Goal: Task Accomplishment & Management: Manage account settings

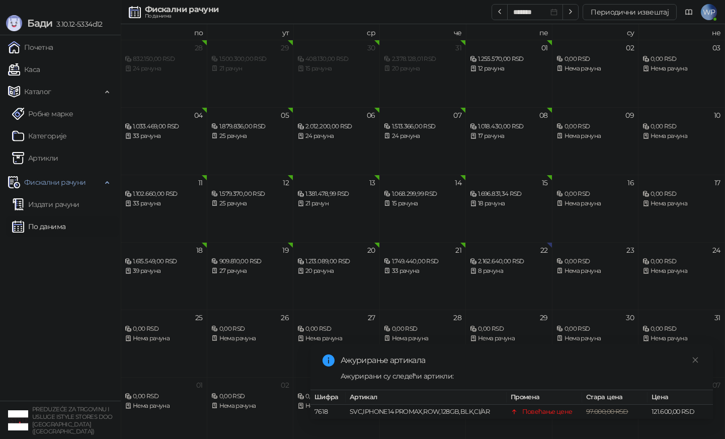
click at [33, 233] on link "По данима" at bounding box center [38, 226] width 53 height 20
click at [691, 363] on link "Close" at bounding box center [695, 359] width 11 height 11
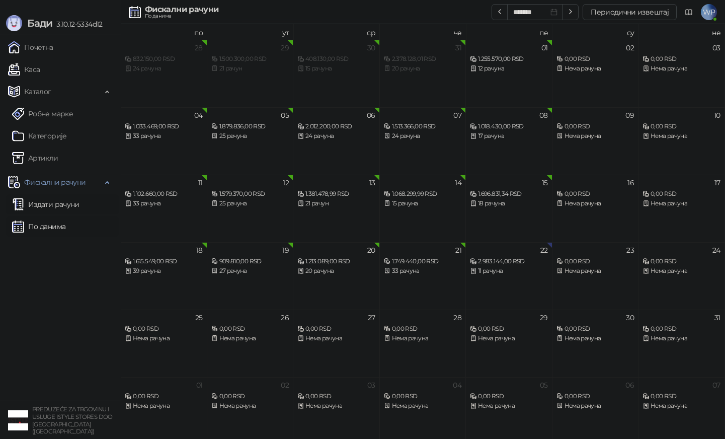
click at [57, 212] on link "Издати рачуни" at bounding box center [45, 204] width 67 height 20
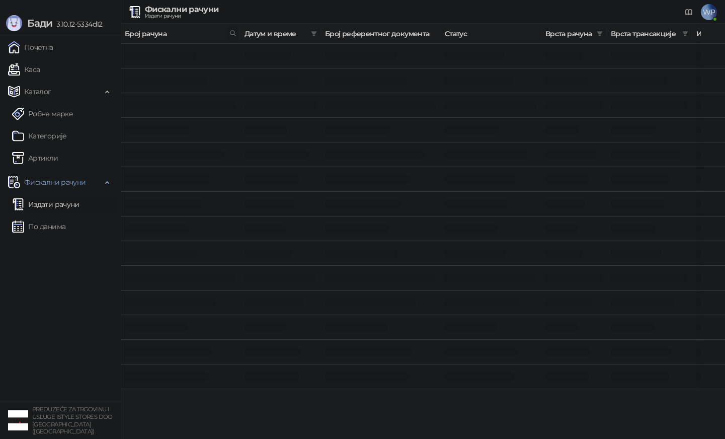
click at [232, 31] on icon at bounding box center [232, 33] width 7 height 7
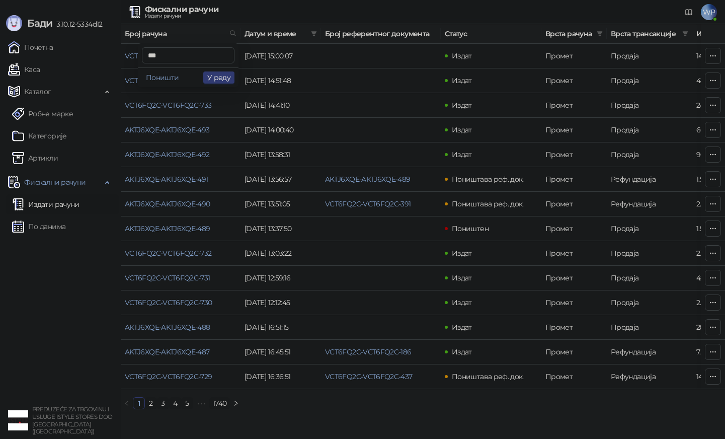
type input "***"
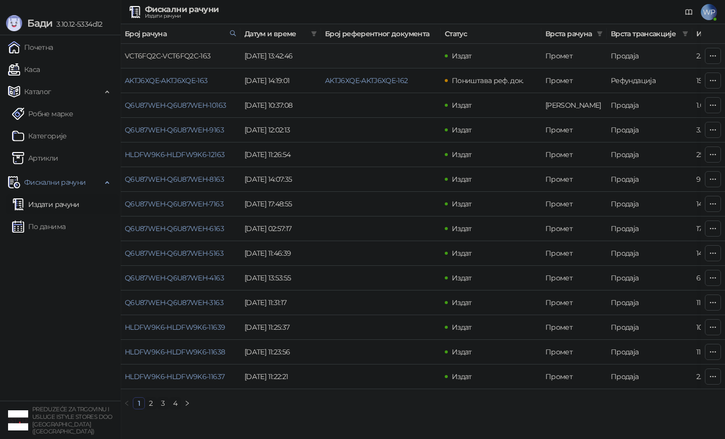
click at [179, 56] on link "VCT6FQ2C-VCT6FQ2C-163" at bounding box center [168, 55] width 86 height 9
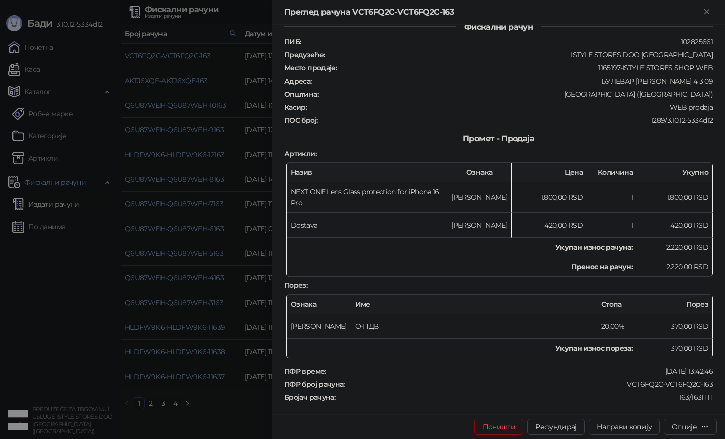
scroll to position [16, 0]
click at [548, 417] on div "Поништи Рефундирај Направи копију Опције" at bounding box center [498, 426] width 453 height 25
click at [547, 428] on button "Рефундирај" at bounding box center [555, 427] width 57 height 16
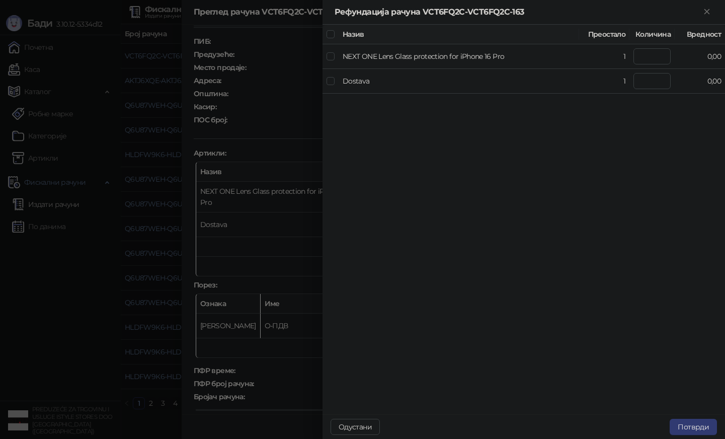
type input "*"
click at [700, 422] on button "Потврди" at bounding box center [693, 427] width 47 height 16
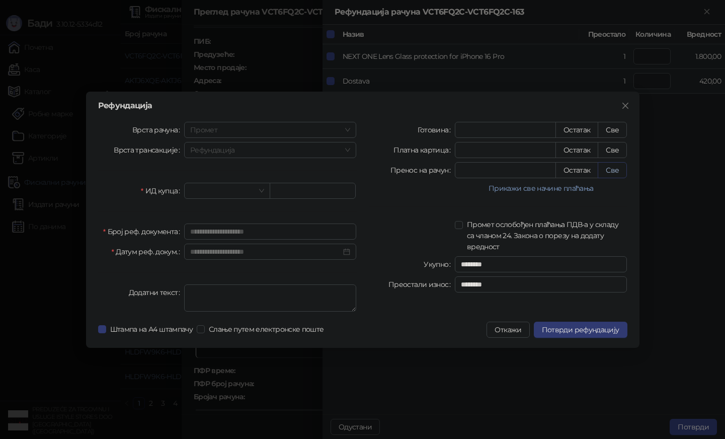
click at [608, 168] on button "Све" at bounding box center [612, 170] width 29 height 16
type input "****"
click at [242, 200] on div "**********" at bounding box center [227, 219] width 271 height 194
click at [242, 194] on input "search" at bounding box center [222, 190] width 65 height 15
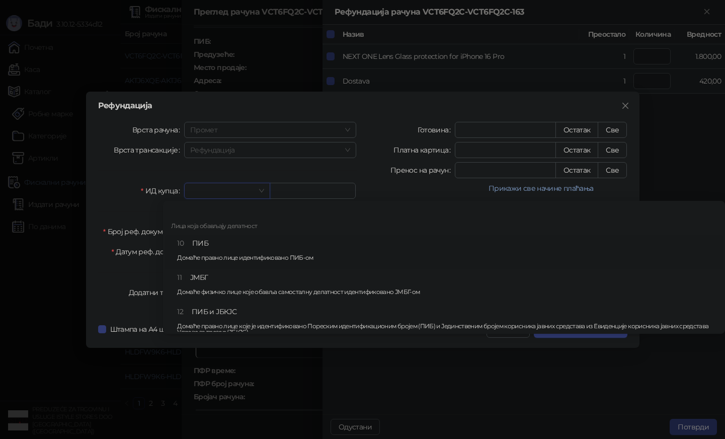
click at [238, 244] on div "10 ПИБ Домаће правно лице идентификовано ПИБ-ом" at bounding box center [447, 252] width 540 height 29
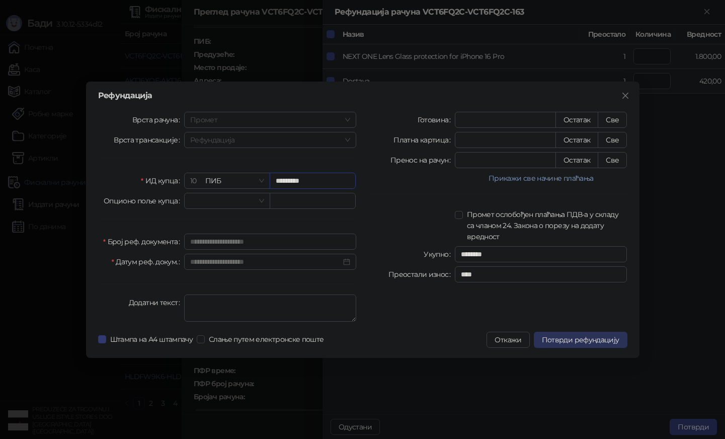
type input "*********"
click at [576, 342] on span "Потврди рефундацију" at bounding box center [580, 339] width 77 height 9
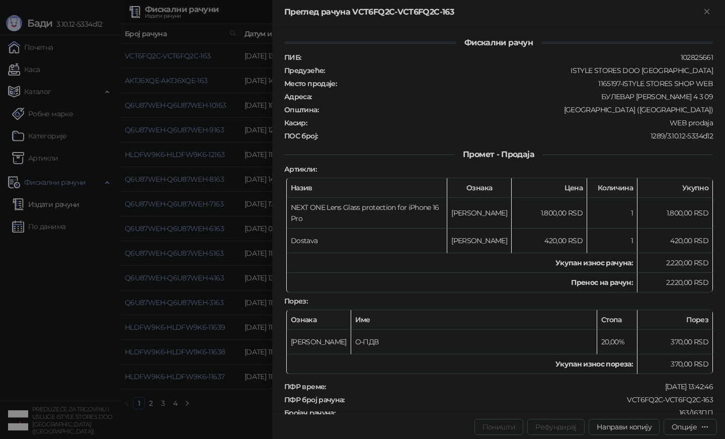
click at [263, 375] on div at bounding box center [362, 219] width 725 height 439
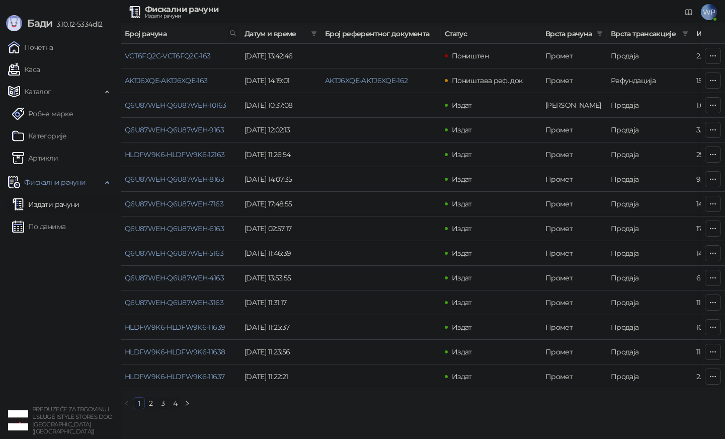
click at [232, 34] on icon at bounding box center [232, 33] width 7 height 7
type input "***"
click at [202, 56] on link "VCT6FQ2C-VCT6FQ2C-218" at bounding box center [168, 55] width 86 height 9
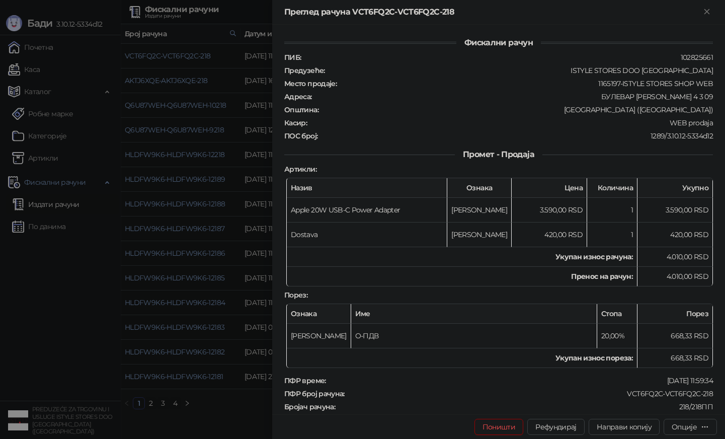
click at [233, 160] on div at bounding box center [362, 219] width 725 height 439
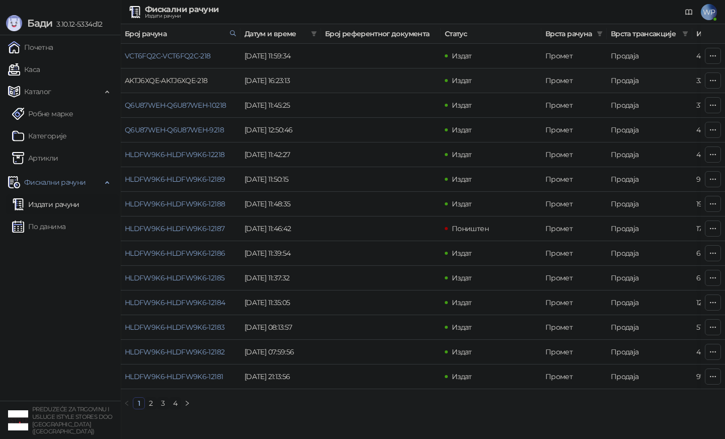
click at [196, 80] on link "AKTJ6XQE-AKTJ6XQE-218" at bounding box center [166, 80] width 83 height 9
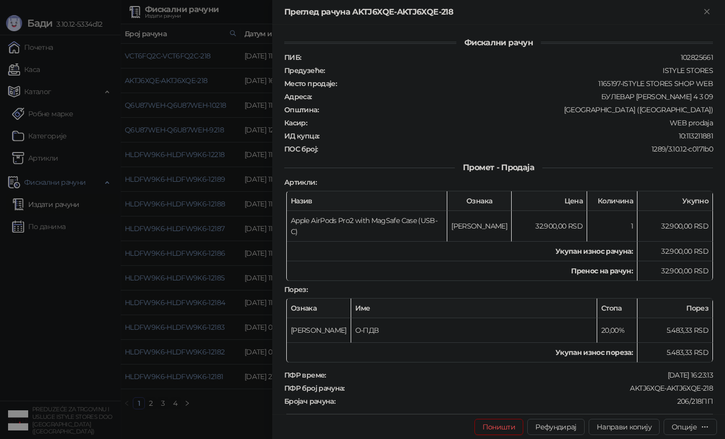
click at [184, 141] on div at bounding box center [362, 219] width 725 height 439
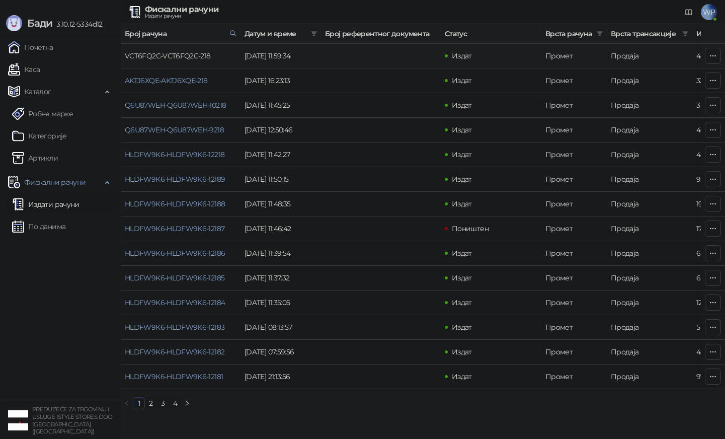
click at [177, 58] on link "VCT6FQ2C-VCT6FQ2C-218" at bounding box center [168, 55] width 86 height 9
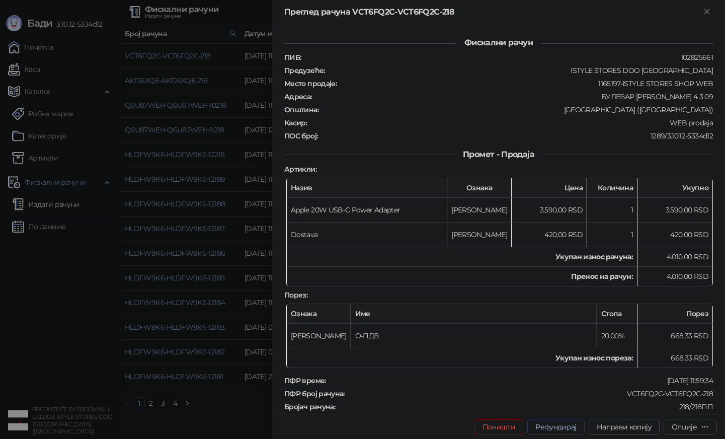
click at [544, 431] on button "Рефундирај" at bounding box center [555, 427] width 57 height 16
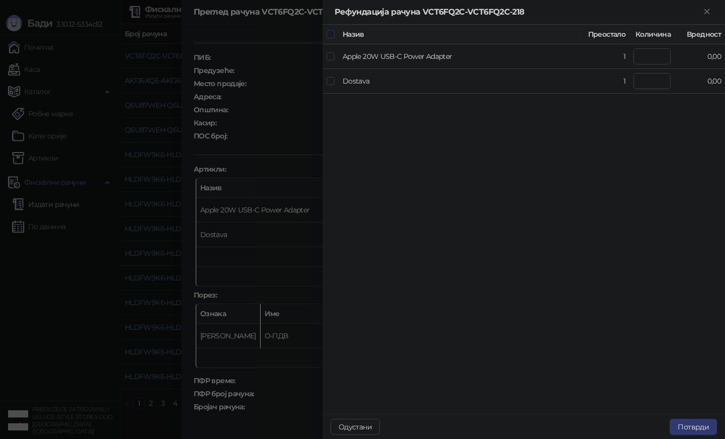
click at [329, 38] on label at bounding box center [331, 34] width 8 height 11
type input "*"
click at [697, 427] on button "Потврди" at bounding box center [693, 427] width 47 height 16
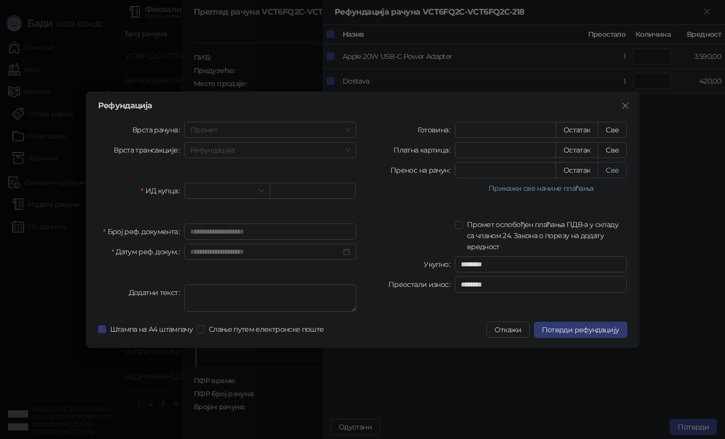
click at [617, 172] on button "Све" at bounding box center [612, 170] width 29 height 16
type input "****"
click at [209, 188] on input "search" at bounding box center [222, 190] width 65 height 15
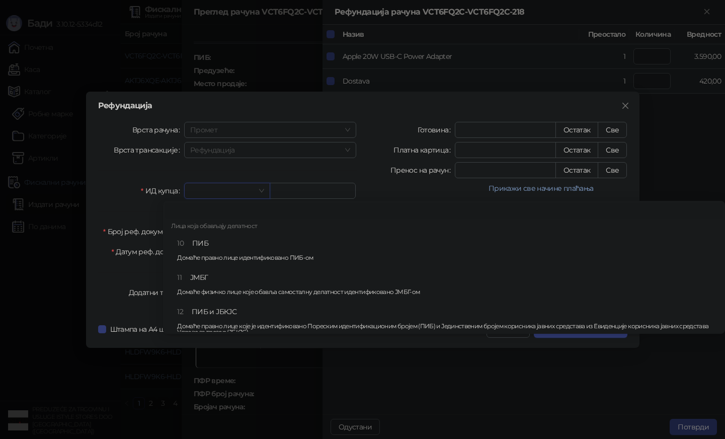
click at [200, 231] on div "Лица која обављају делатност" at bounding box center [444, 227] width 558 height 16
click at [200, 238] on div "10 ПИБ Домаће правно лице идентификовано ПИБ-ом" at bounding box center [447, 252] width 540 height 29
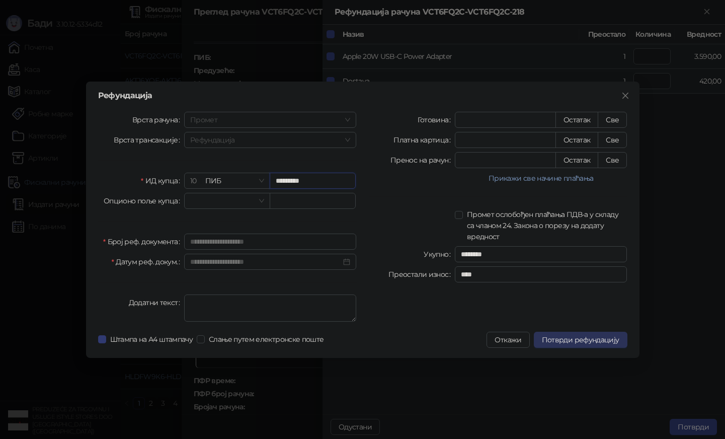
type input "*********"
click at [576, 338] on span "Потврди рефундацију" at bounding box center [580, 339] width 77 height 9
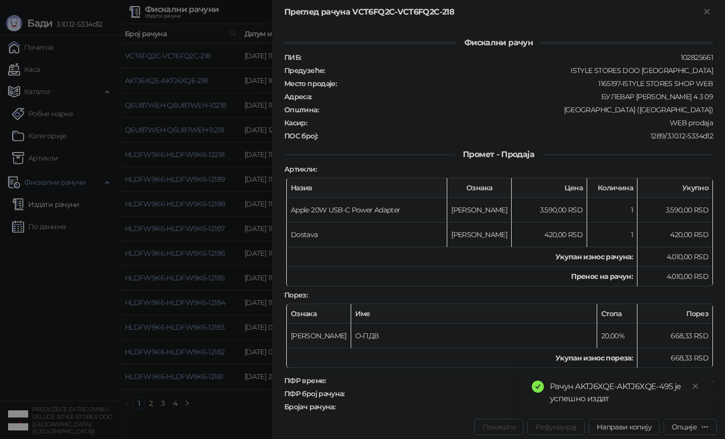
click at [178, 337] on div at bounding box center [362, 219] width 725 height 439
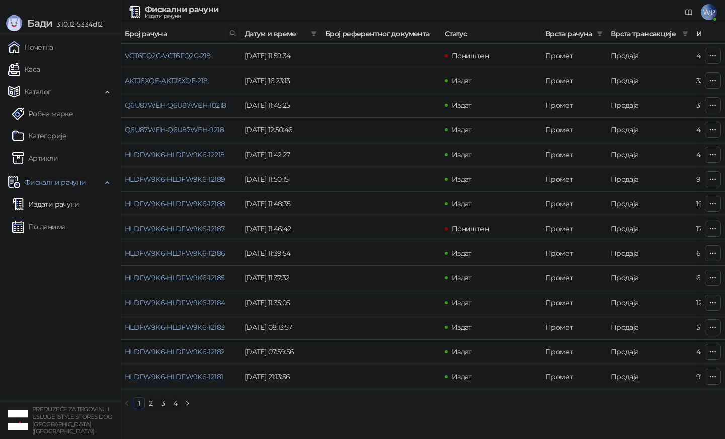
click at [234, 30] on icon at bounding box center [232, 33] width 7 height 7
type input "***"
click at [171, 53] on link "VCT6FQ2C-VCT6FQ2C-273" at bounding box center [168, 55] width 87 height 9
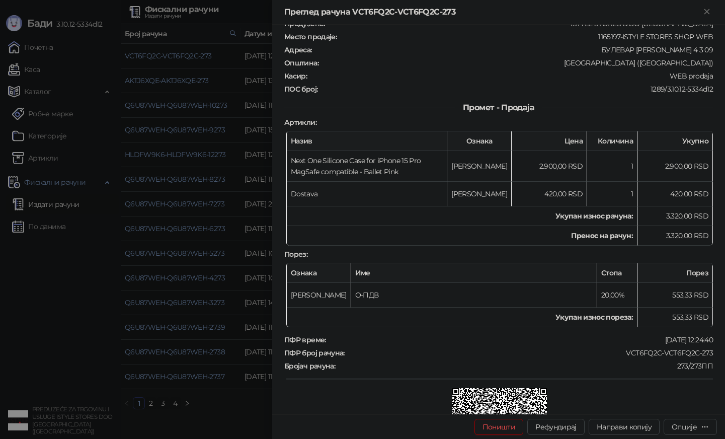
scroll to position [69, 0]
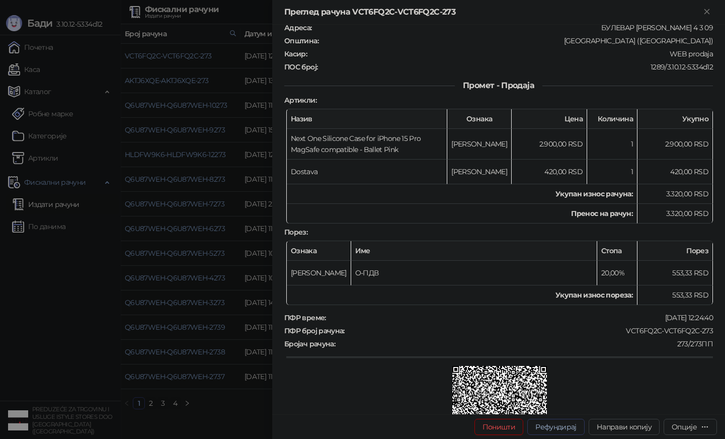
click at [566, 426] on button "Рефундирај" at bounding box center [555, 427] width 57 height 16
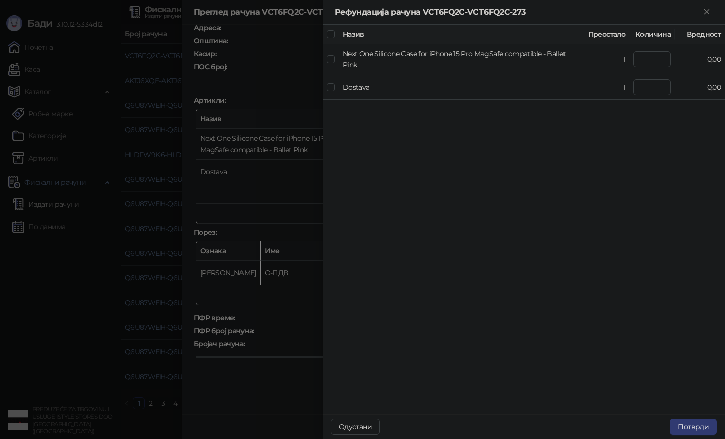
type input "*"
click at [676, 424] on button "Потврди" at bounding box center [693, 427] width 47 height 16
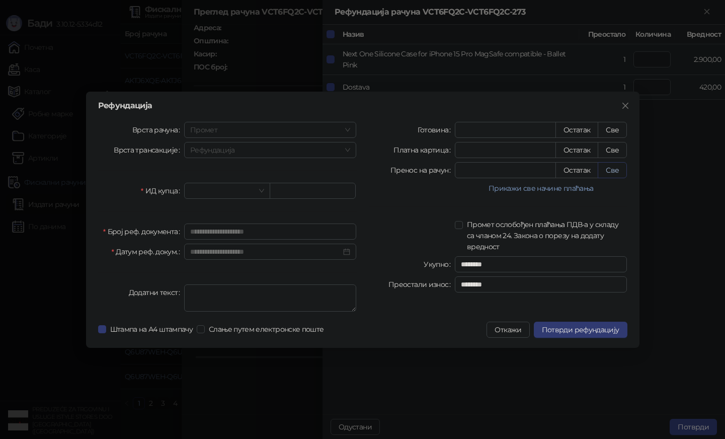
click at [617, 164] on button "Све" at bounding box center [612, 170] width 29 height 16
type input "****"
click at [215, 186] on input "search" at bounding box center [222, 190] width 65 height 15
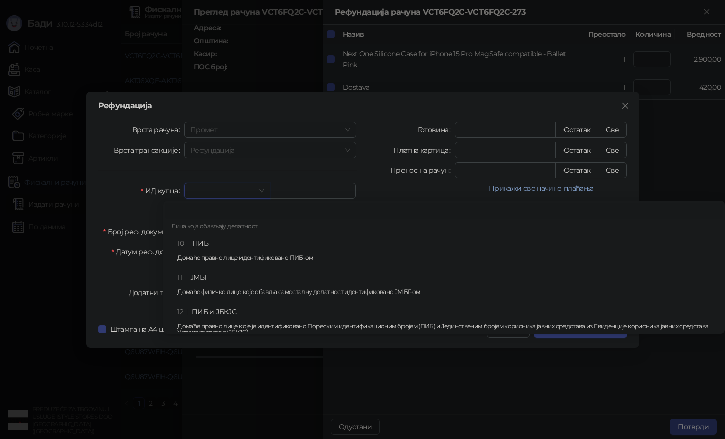
click at [214, 244] on div "10 ПИБ Домаће правно лице идентификовано ПИБ-ом" at bounding box center [447, 252] width 540 height 29
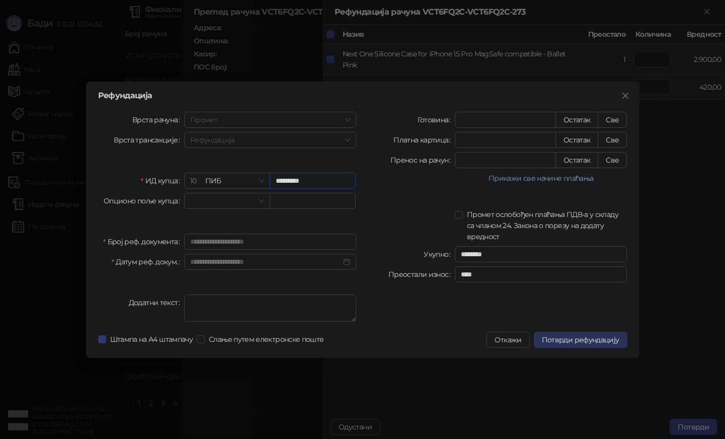
type input "*********"
click at [560, 336] on span "Потврди рефундацију" at bounding box center [580, 339] width 77 height 9
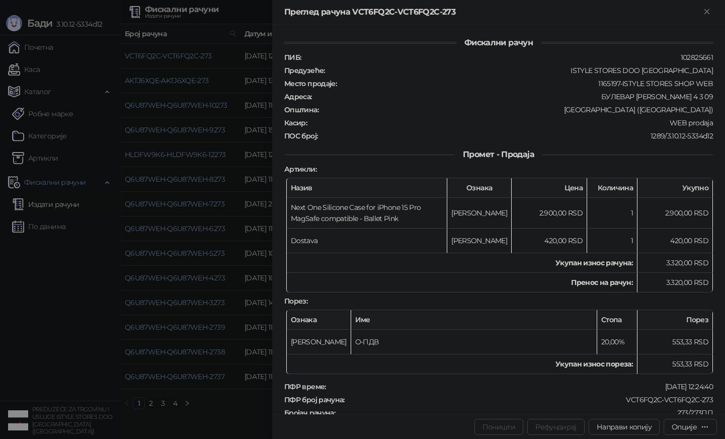
click at [236, 127] on div at bounding box center [362, 219] width 725 height 439
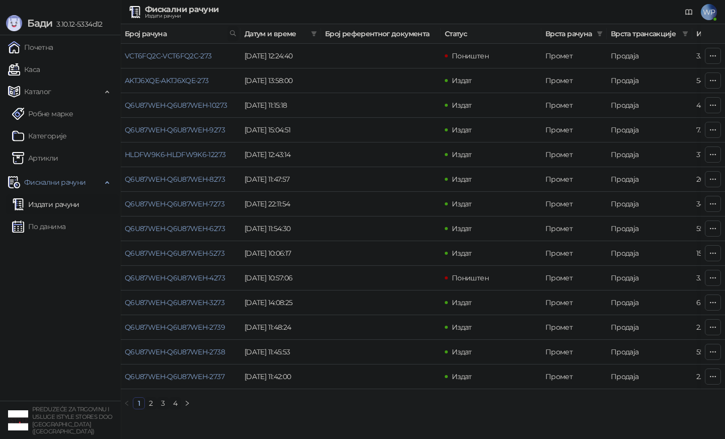
click at [232, 28] on span at bounding box center [232, 33] width 11 height 15
type input "***"
click at [190, 57] on link "VCT6FQ2C-VCT6FQ2C-337" at bounding box center [168, 55] width 87 height 9
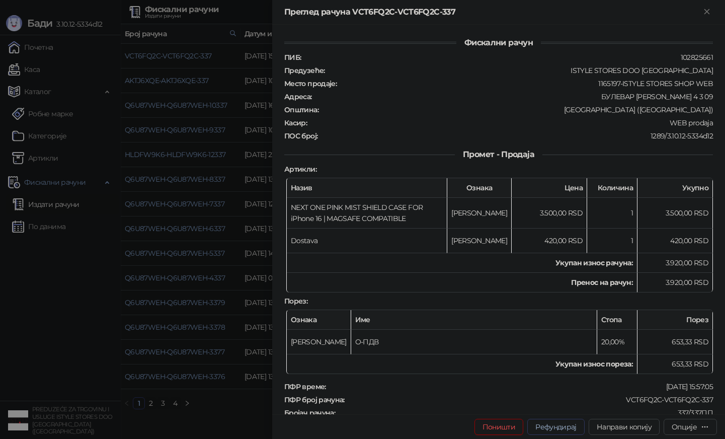
click at [535, 424] on button "Рефундирај" at bounding box center [555, 427] width 57 height 16
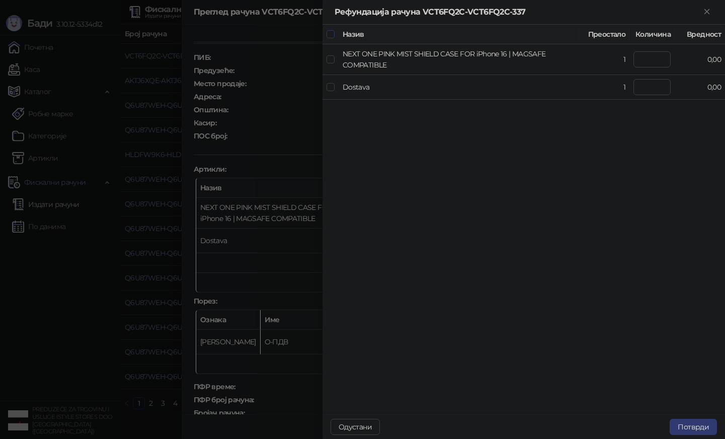
type input "*"
click at [695, 427] on button "Потврди" at bounding box center [693, 427] width 47 height 16
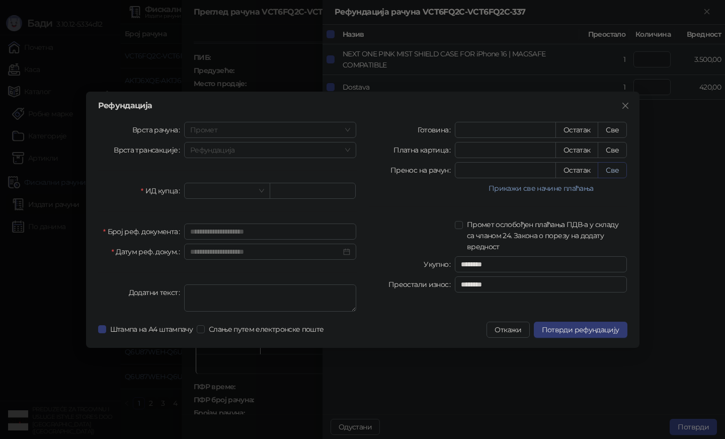
click at [607, 177] on button "Све" at bounding box center [612, 170] width 29 height 16
type input "****"
click at [266, 183] on div at bounding box center [227, 191] width 86 height 16
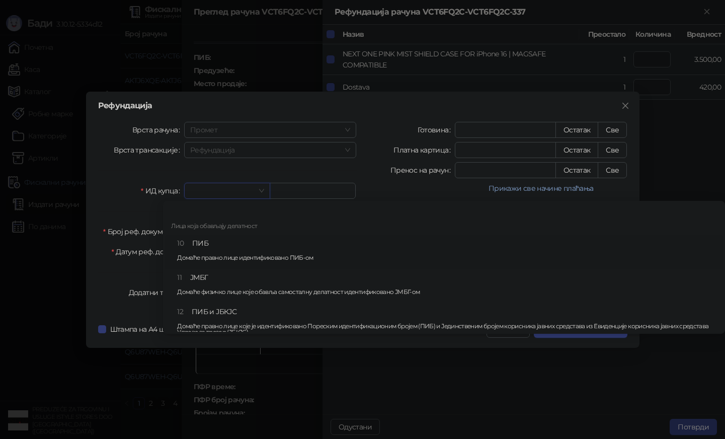
click at [213, 248] on div "10 ПИБ Домаће правно лице идентификовано ПИБ-ом" at bounding box center [447, 252] width 540 height 29
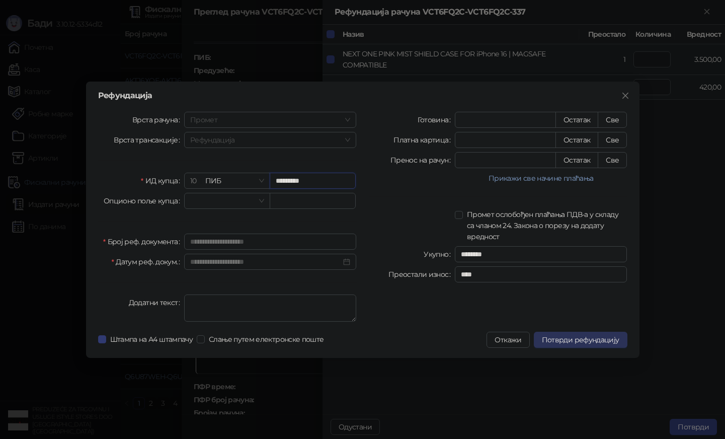
type input "*********"
click at [608, 335] on button "Потврди рефундацију" at bounding box center [581, 340] width 94 height 16
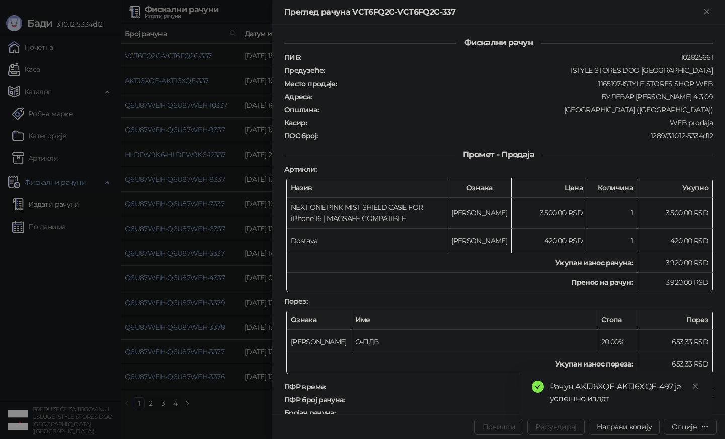
click at [257, 435] on div at bounding box center [362, 219] width 725 height 439
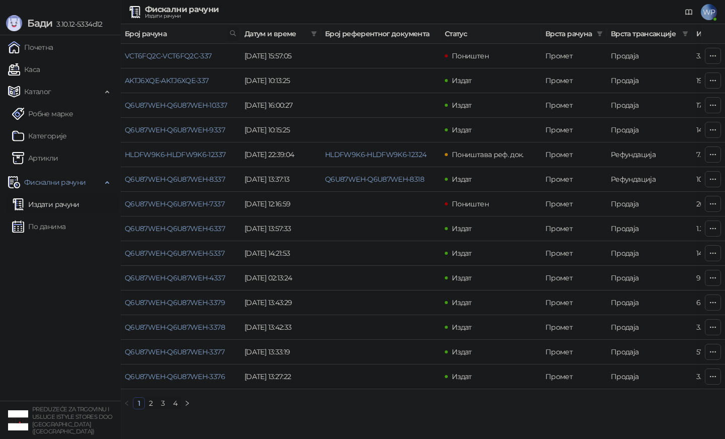
click at [236, 35] on icon at bounding box center [232, 33] width 7 height 7
type input "***"
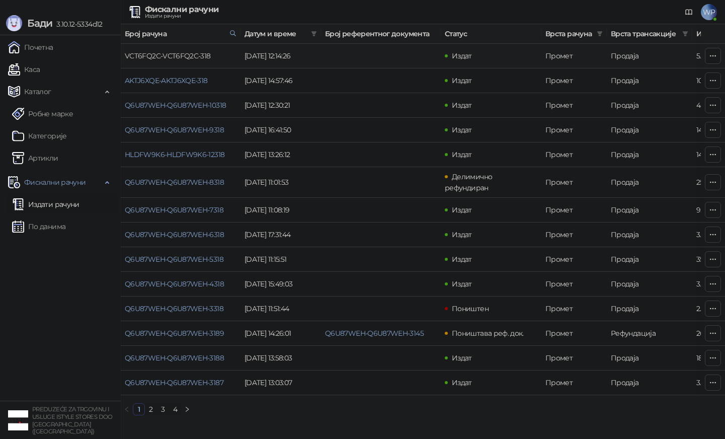
click at [203, 58] on link "VCT6FQ2C-VCT6FQ2C-318" at bounding box center [168, 55] width 86 height 9
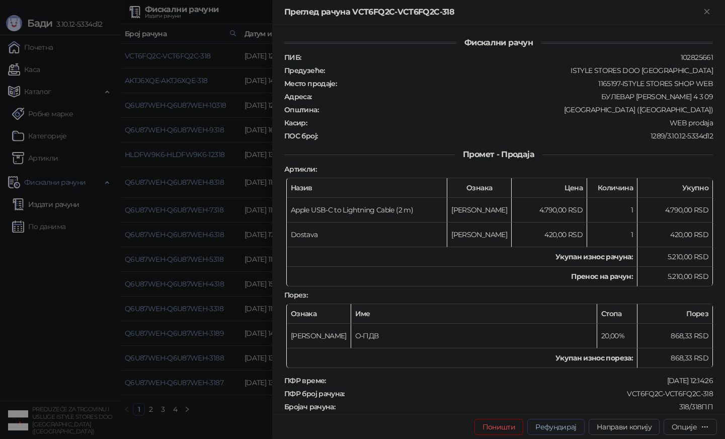
click at [547, 421] on button "Рефундирај" at bounding box center [555, 427] width 57 height 16
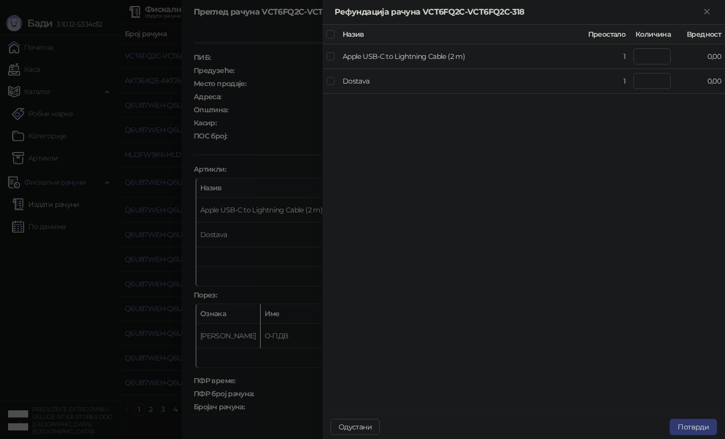
type input "*"
click at [684, 427] on button "Потврди" at bounding box center [693, 427] width 47 height 16
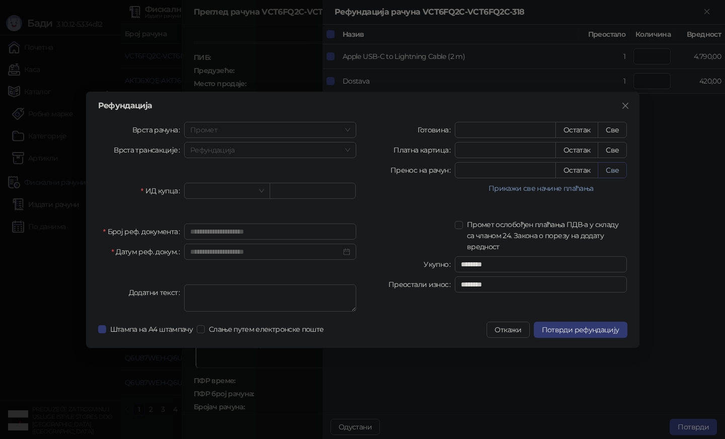
click at [622, 168] on button "Све" at bounding box center [612, 170] width 29 height 16
type input "****"
click at [179, 183] on label "ИД купца" at bounding box center [162, 191] width 43 height 16
click at [223, 192] on input "search" at bounding box center [222, 190] width 65 height 15
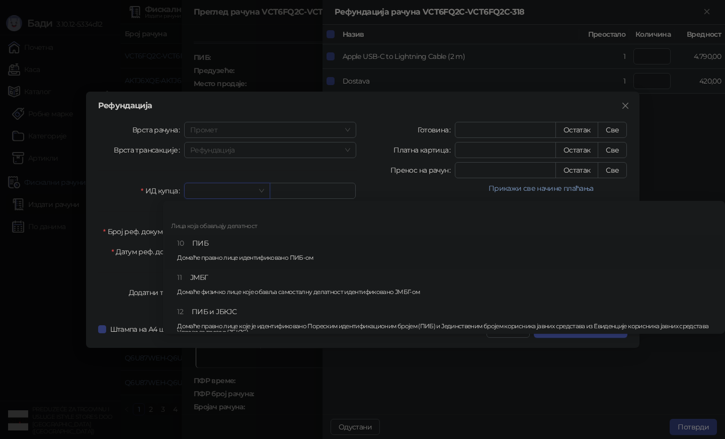
click at [221, 244] on div "10 ПИБ Домаће правно лице идентификовано ПИБ-ом" at bounding box center [447, 252] width 540 height 29
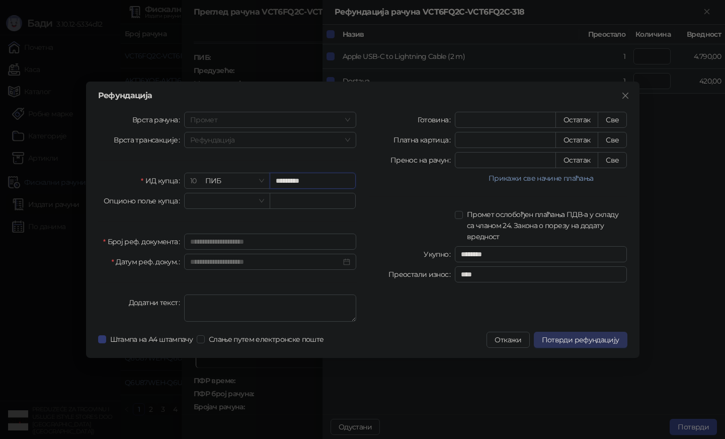
type input "*********"
click at [553, 342] on span "Потврди рефундацију" at bounding box center [580, 339] width 77 height 9
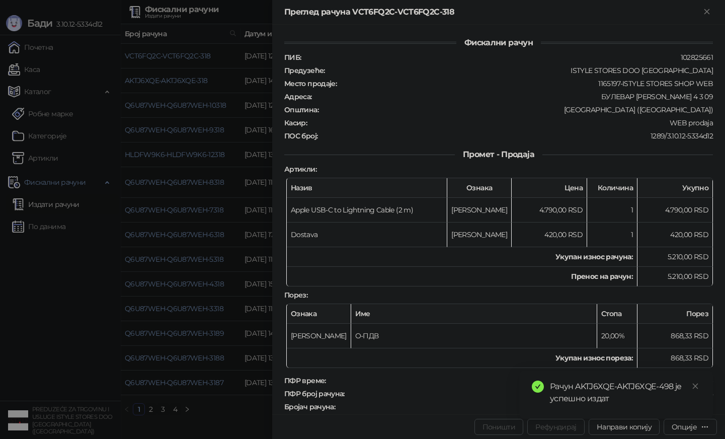
click at [258, 333] on div at bounding box center [362, 219] width 725 height 439
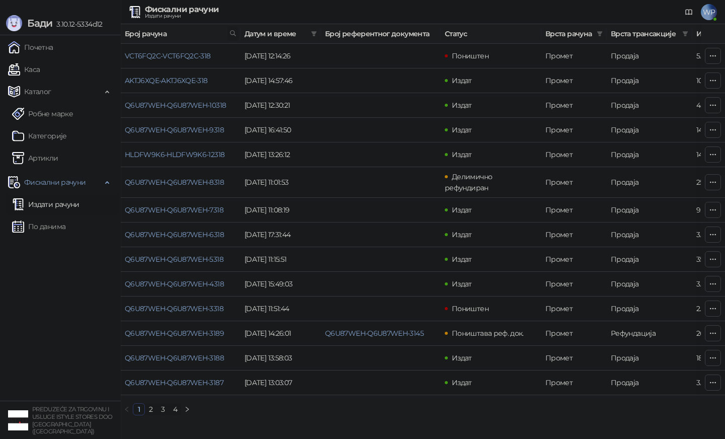
click at [233, 33] on icon at bounding box center [232, 33] width 7 height 7
type input "***"
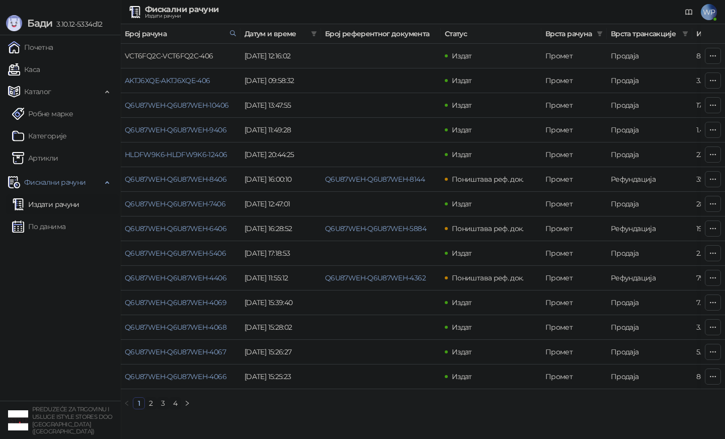
click at [186, 56] on link "VCT6FQ2C-VCT6FQ2C-406" at bounding box center [169, 55] width 89 height 9
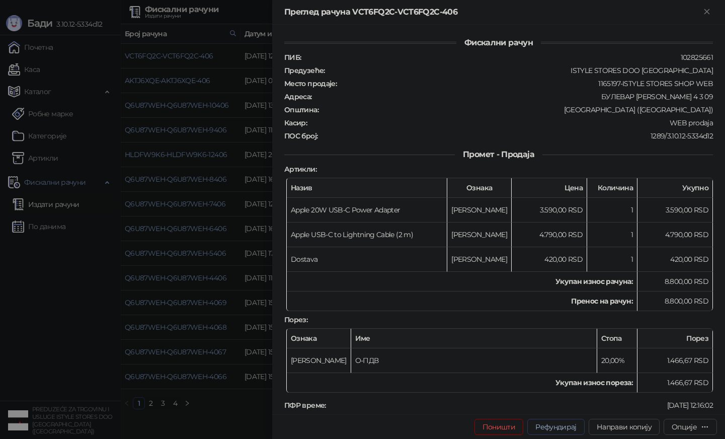
click at [541, 424] on button "Рефундирај" at bounding box center [555, 427] width 57 height 16
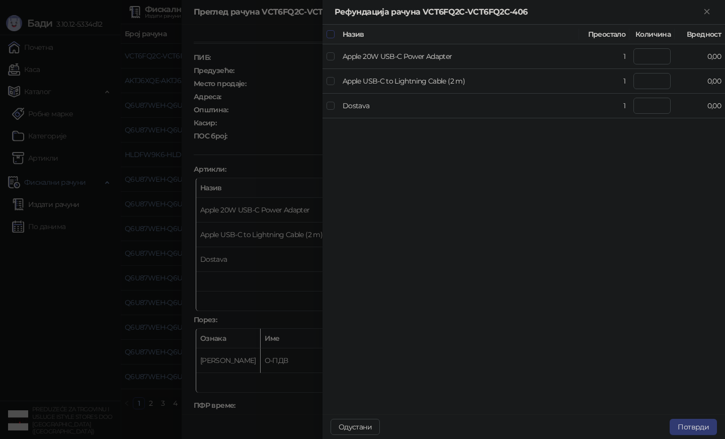
type input "*"
click at [708, 424] on button "Потврди" at bounding box center [693, 427] width 47 height 16
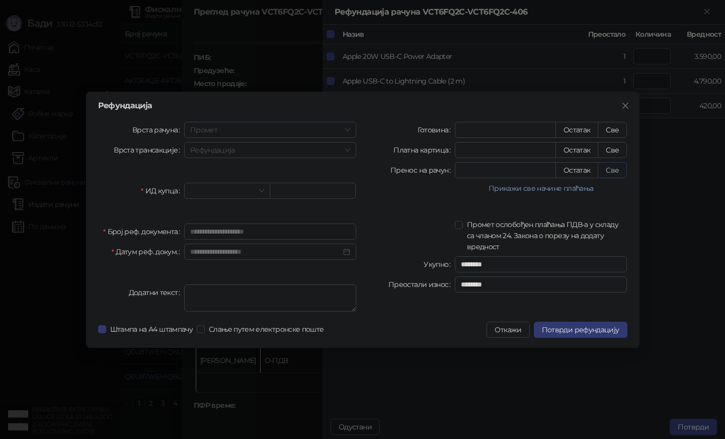
click at [612, 168] on button "Све" at bounding box center [612, 170] width 29 height 16
type input "****"
click at [211, 190] on input "search" at bounding box center [222, 190] width 65 height 15
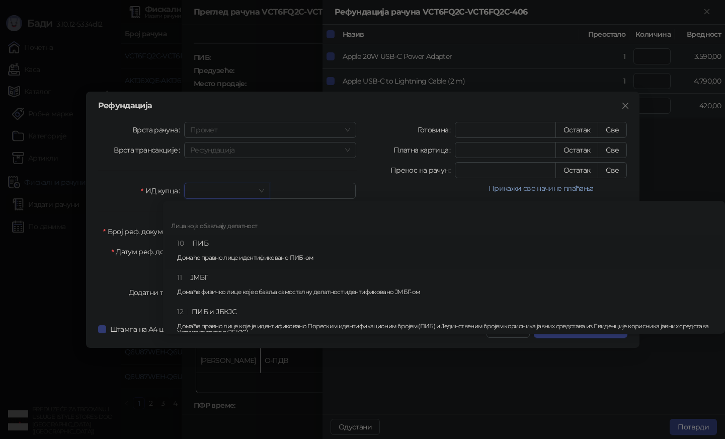
click at [197, 242] on div "10 ПИБ Домаће правно лице идентификовано ПИБ-ом" at bounding box center [447, 252] width 540 height 29
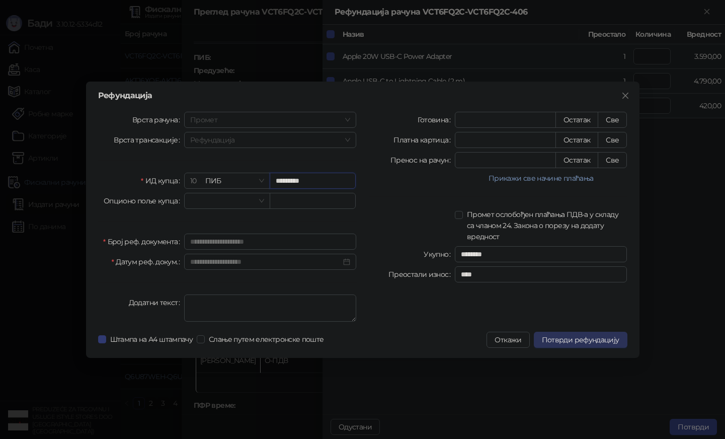
type input "*********"
click at [554, 338] on span "Потврди рефундацију" at bounding box center [580, 339] width 77 height 9
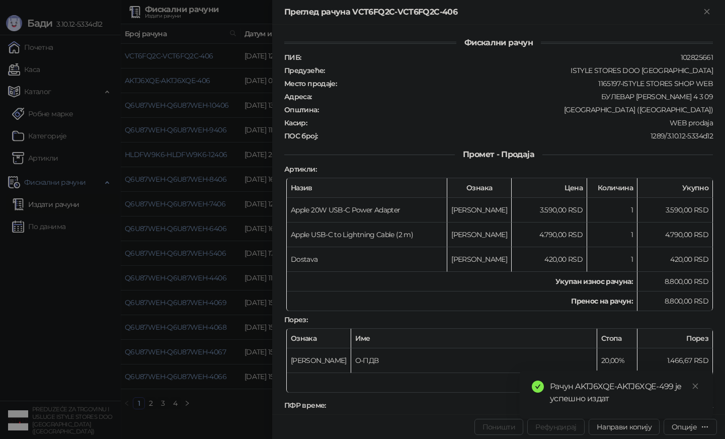
click at [161, 285] on div at bounding box center [362, 219] width 725 height 439
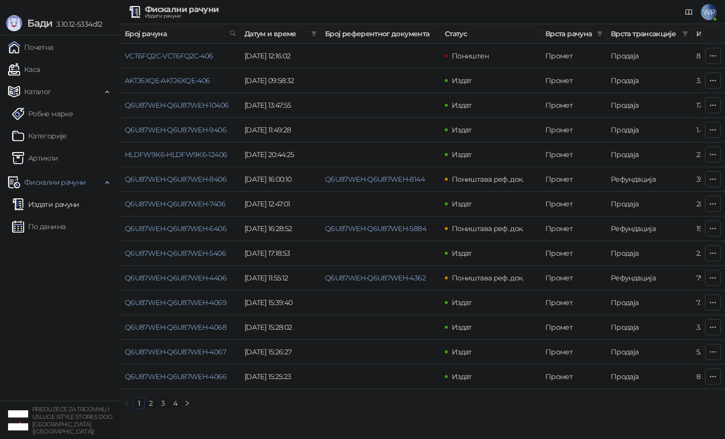
click at [234, 38] on span at bounding box center [232, 33] width 11 height 15
type input "***"
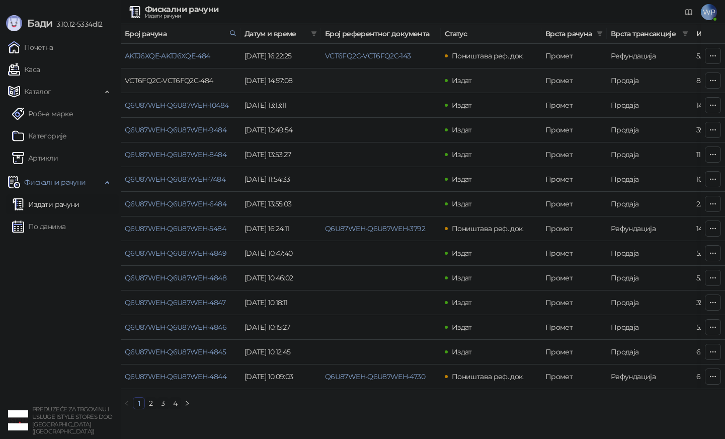
click at [162, 77] on link "VCT6FQ2C-VCT6FQ2C-484" at bounding box center [169, 80] width 89 height 9
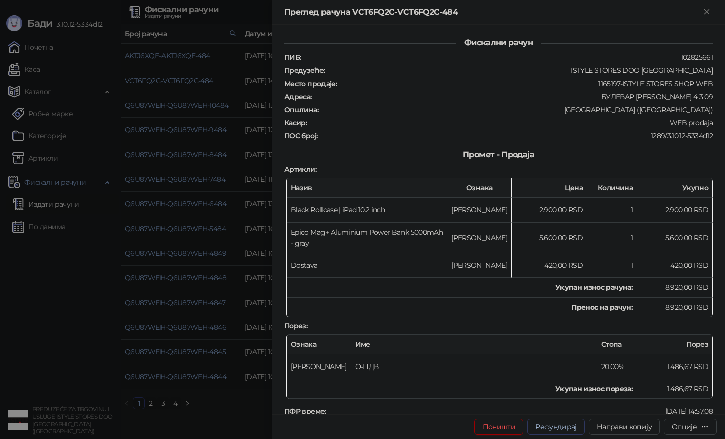
click at [542, 431] on button "Рефундирај" at bounding box center [555, 427] width 57 height 16
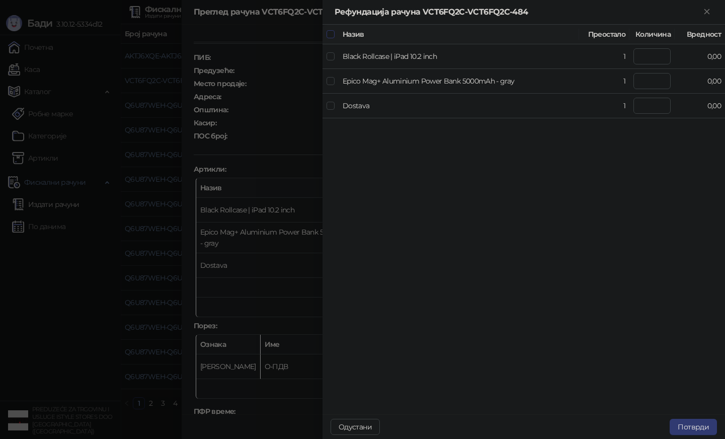
type input "*"
click at [678, 424] on button "Потврди" at bounding box center [693, 427] width 47 height 16
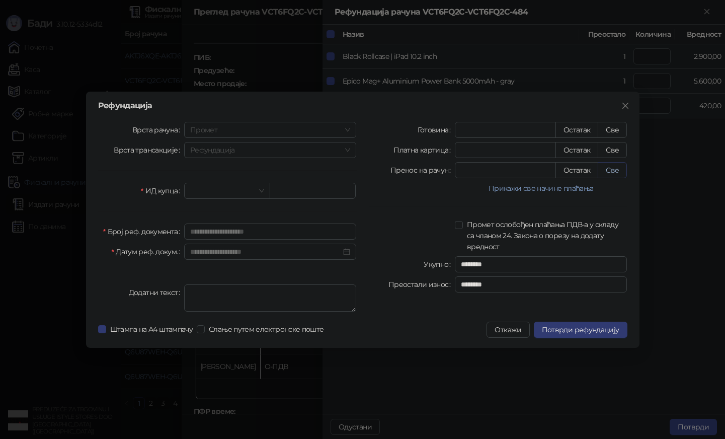
click at [615, 174] on button "Све" at bounding box center [612, 170] width 29 height 16
type input "****"
click at [233, 194] on input "search" at bounding box center [222, 190] width 65 height 15
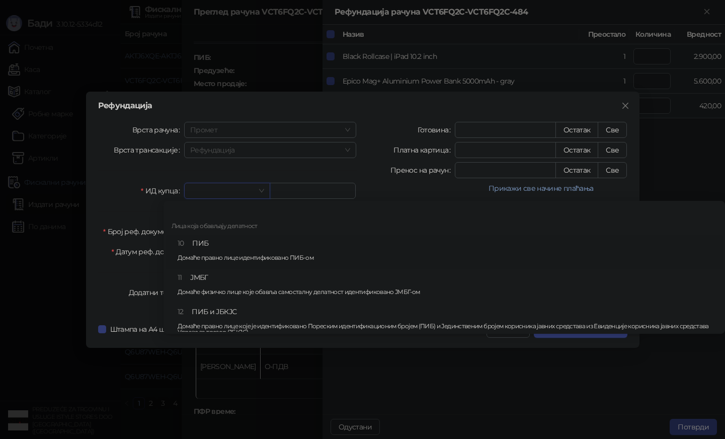
click at [232, 248] on div "10 ПИБ Домаће правно лице идентификовано ПИБ-ом" at bounding box center [447, 252] width 539 height 29
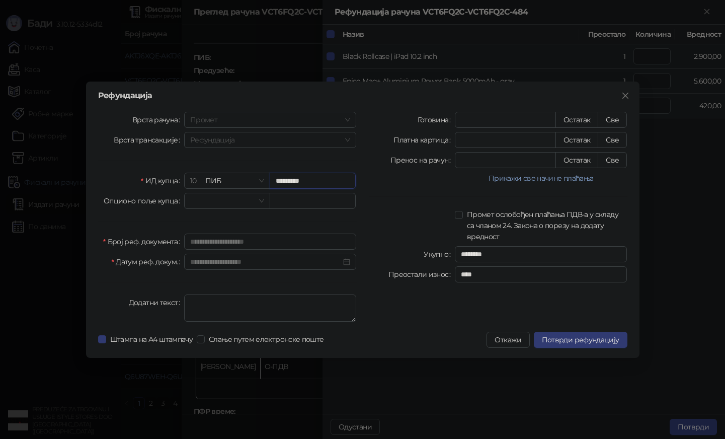
type input "*********"
click at [574, 354] on div "**********" at bounding box center [363, 220] width 554 height 276
click at [574, 353] on div "**********" at bounding box center [363, 220] width 554 height 276
click at [574, 351] on div "**********" at bounding box center [363, 220] width 554 height 276
click at [567, 345] on button "Потврди рефундацију" at bounding box center [581, 340] width 94 height 16
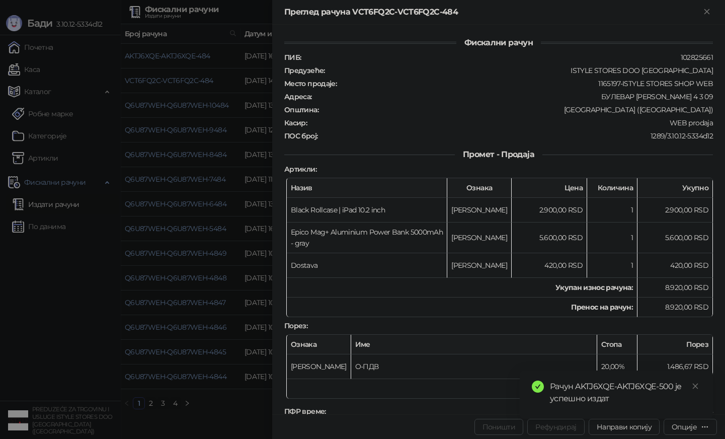
click at [205, 355] on div at bounding box center [362, 219] width 725 height 439
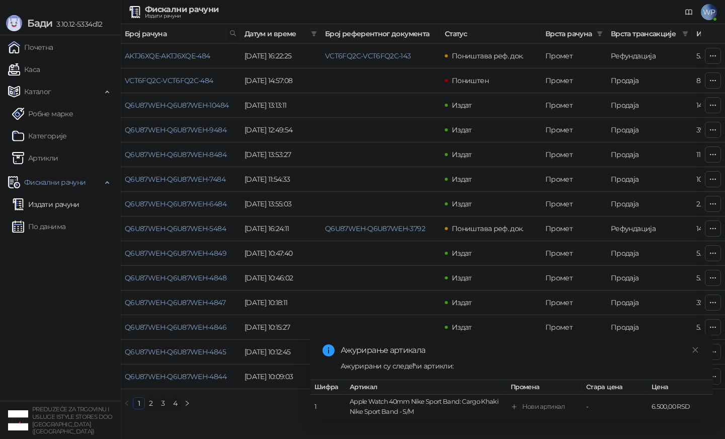
click at [229, 36] on icon at bounding box center [232, 33] width 7 height 7
click at [59, 203] on link "Издати рачуни" at bounding box center [45, 204] width 67 height 20
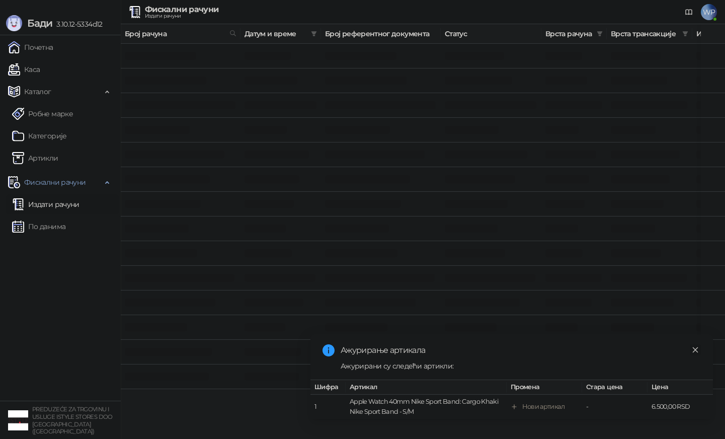
click at [696, 350] on icon "close" at bounding box center [696, 350] width 6 height 6
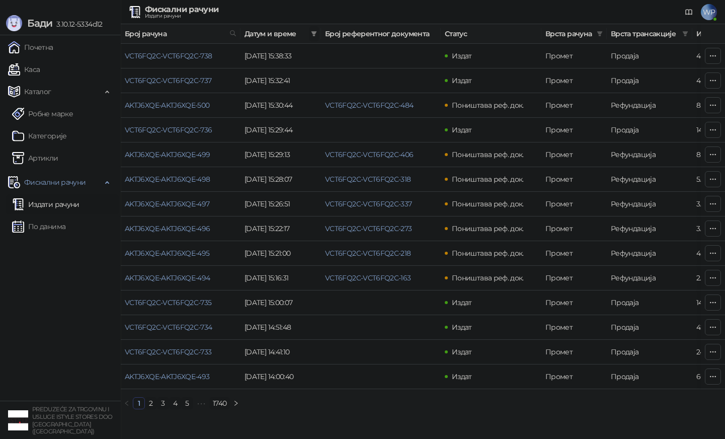
click at [311, 36] on icon "filter" at bounding box center [314, 34] width 6 height 6
click at [219, 49] on div at bounding box center [254, 55] width 122 height 16
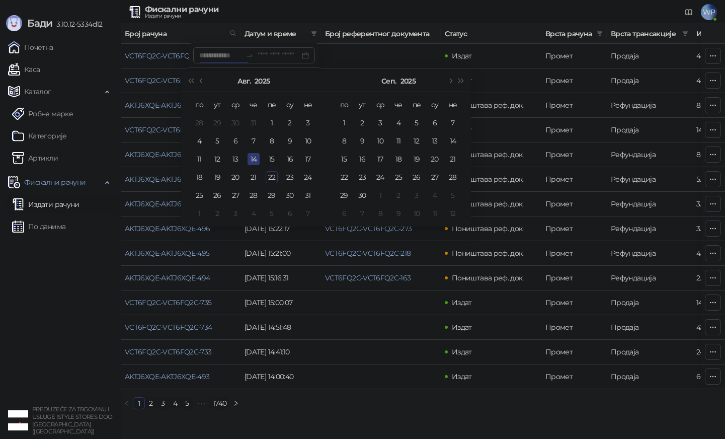
type input "**********"
click at [267, 157] on div "15" at bounding box center [272, 159] width 12 height 12
type input "**********"
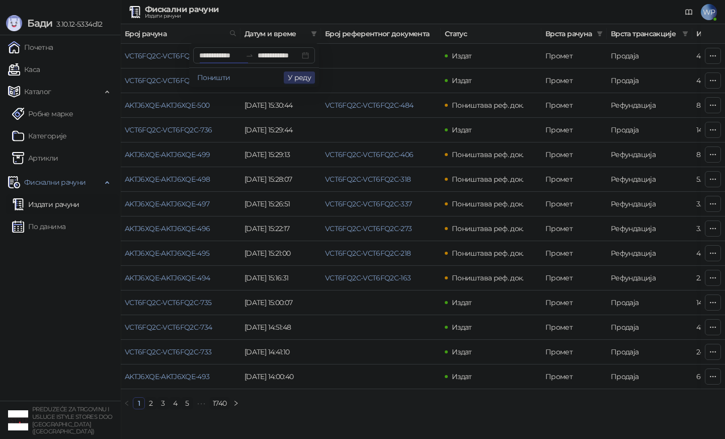
click at [294, 74] on button "У реду" at bounding box center [299, 77] width 31 height 12
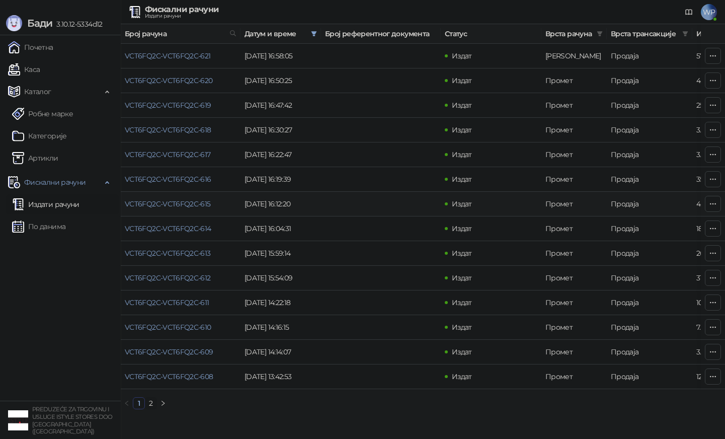
click at [352, 194] on td at bounding box center [381, 204] width 120 height 25
click at [174, 151] on link "VCT6FQ2C-VCT6FQ2C-617" at bounding box center [168, 154] width 86 height 9
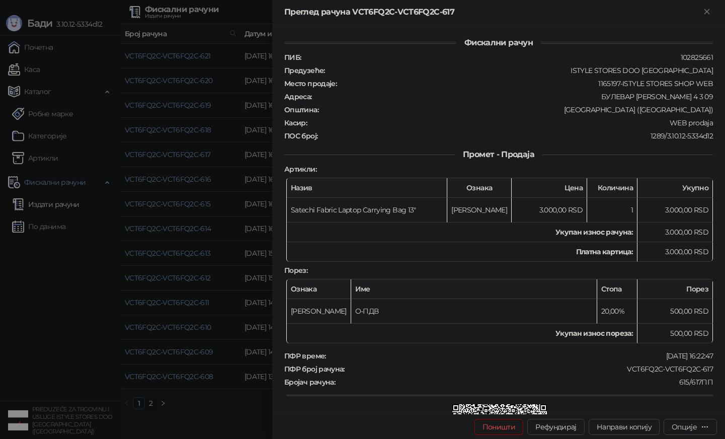
click at [465, 343] on div "Фискални рачун ПИБ : 102825661 Предузеће : ISTYLE STORES DOO [GEOGRAPHIC_DATA] …" at bounding box center [498, 281] width 429 height 489
click at [539, 421] on button "Рефундирај" at bounding box center [555, 427] width 57 height 16
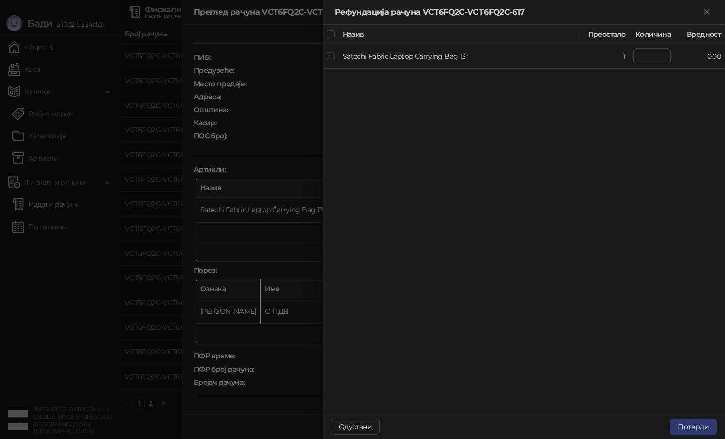
type input "*"
click at [688, 424] on button "Потврди" at bounding box center [693, 427] width 47 height 16
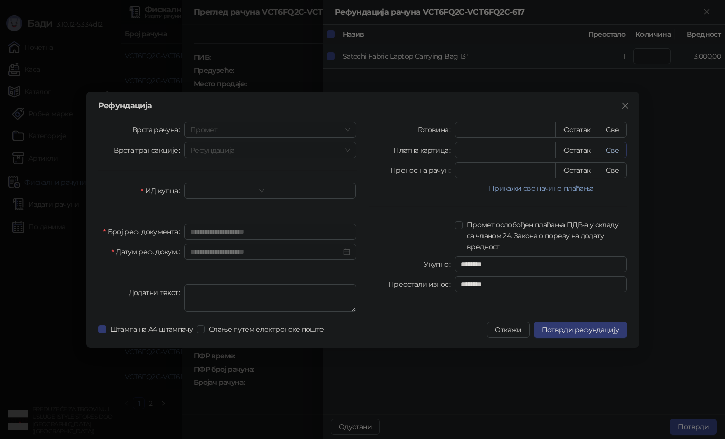
click at [612, 146] on button "Све" at bounding box center [612, 150] width 29 height 16
type input "****"
click at [234, 190] on input "search" at bounding box center [222, 190] width 65 height 15
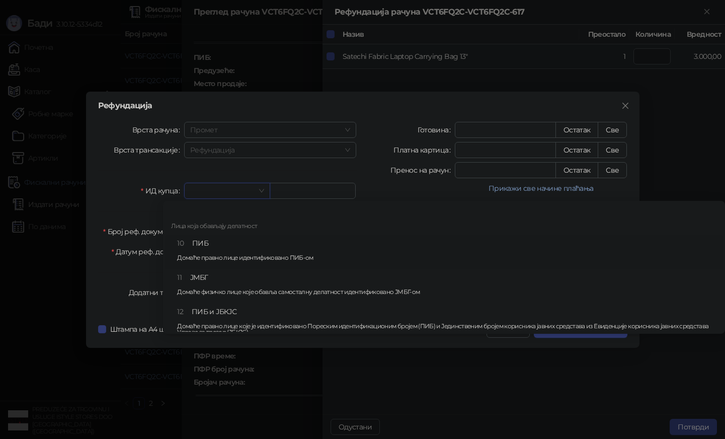
click at [206, 242] on div "10 ПИБ Домаће правно лице идентификовано ПИБ-ом" at bounding box center [447, 252] width 540 height 29
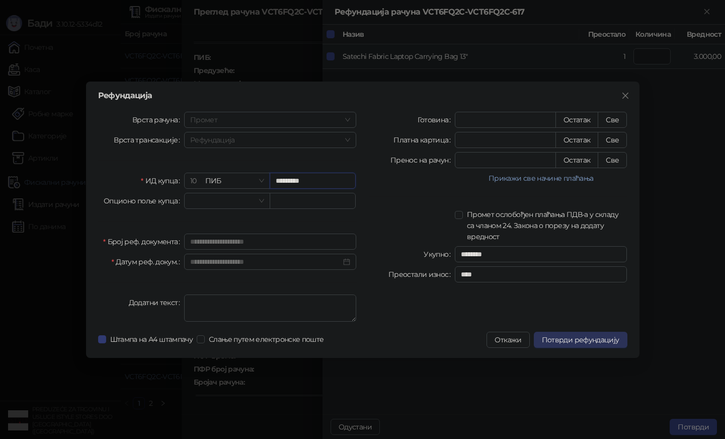
type input "*********"
click at [560, 336] on span "Потврди рефундацију" at bounding box center [580, 339] width 77 height 9
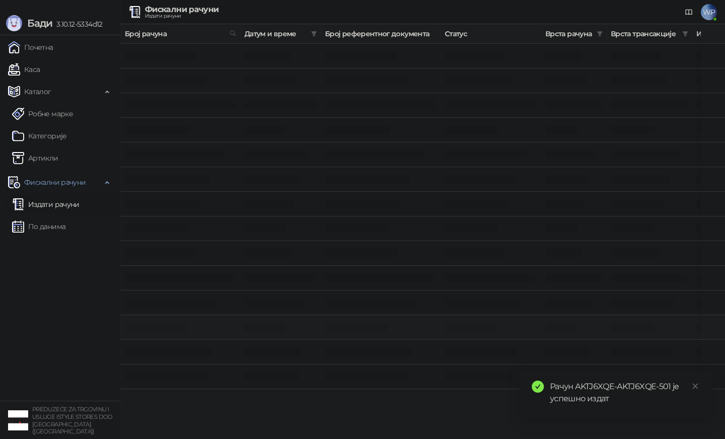
click at [220, 325] on body "Бади 3.10.12-5334d12 Почетна Каса Каталог Робне марке Категорије Артикли Фискал…" at bounding box center [362, 194] width 725 height 389
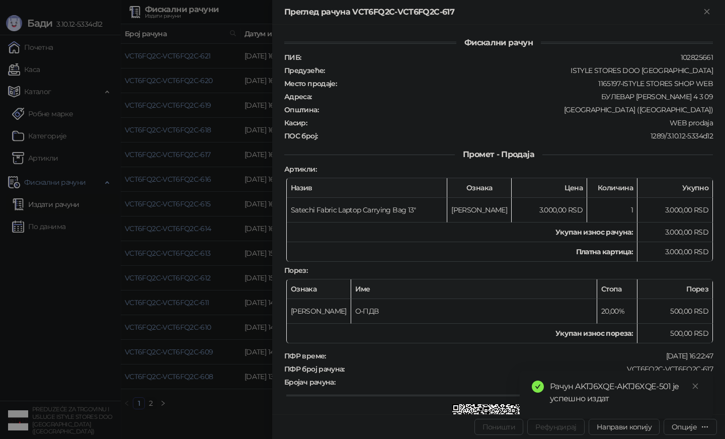
click at [220, 325] on div at bounding box center [362, 219] width 725 height 439
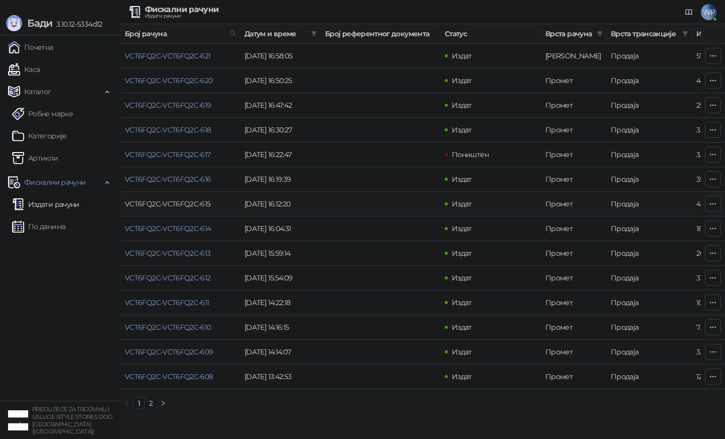
click at [202, 207] on link "VCT6FQ2C-VCT6FQ2C-615" at bounding box center [168, 203] width 86 height 9
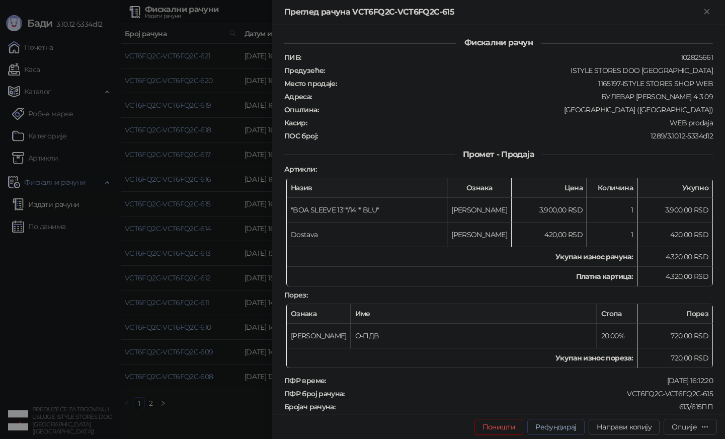
click at [537, 425] on button "Рефундирај" at bounding box center [555, 427] width 57 height 16
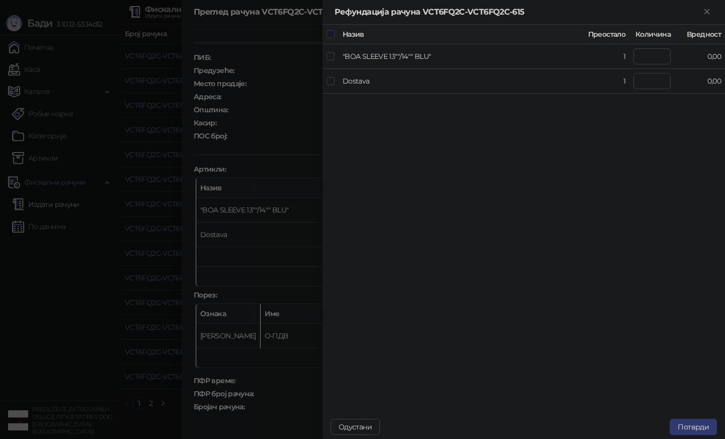
type input "*"
click at [692, 427] on button "Потврди" at bounding box center [693, 427] width 47 height 16
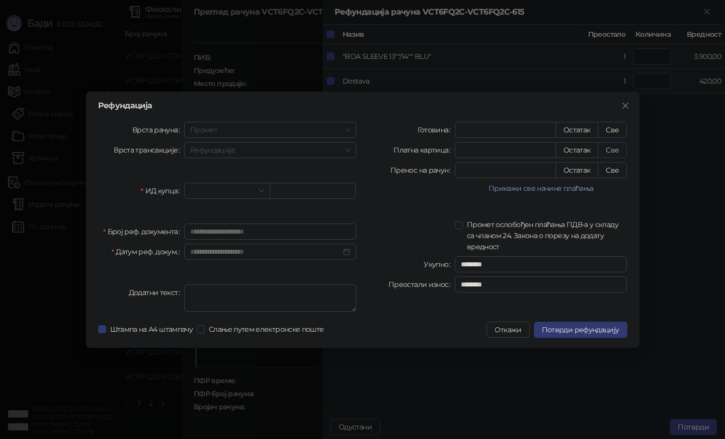
click at [618, 153] on button "Све" at bounding box center [612, 150] width 29 height 16
type input "****"
click at [265, 191] on div at bounding box center [227, 191] width 86 height 16
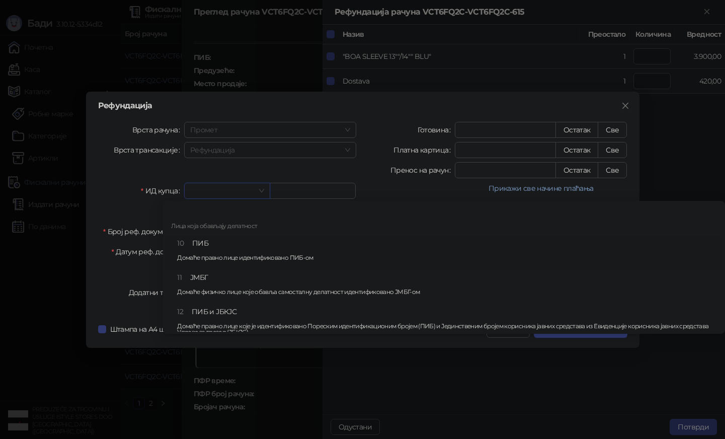
click at [228, 243] on div "10 ПИБ Домаће правно лице идентификовано ПИБ-ом" at bounding box center [447, 252] width 540 height 29
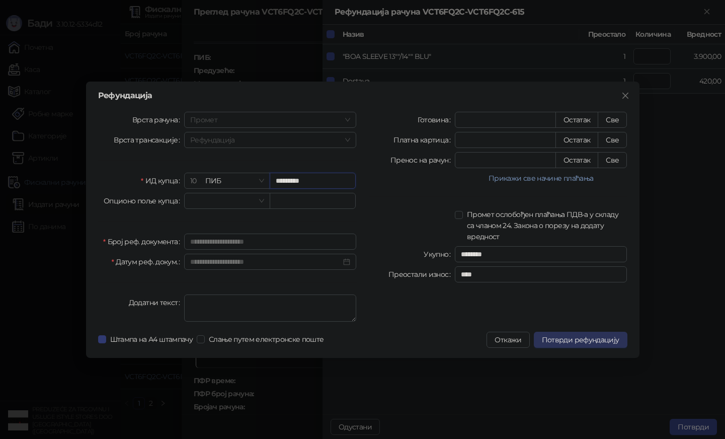
type input "*********"
click at [564, 345] on button "Потврди рефундацију" at bounding box center [581, 340] width 94 height 16
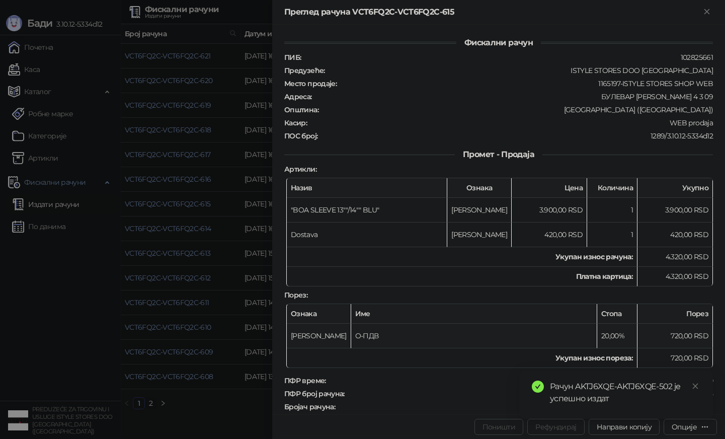
click at [228, 313] on div at bounding box center [362, 219] width 725 height 439
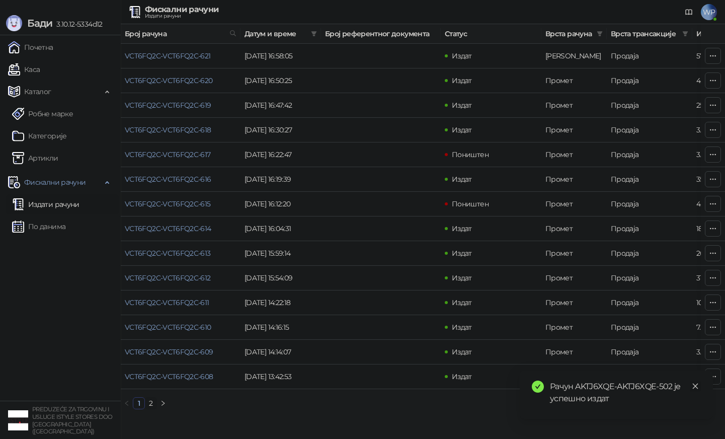
click at [695, 382] on icon "close" at bounding box center [695, 385] width 7 height 7
click at [315, 34] on icon "filter" at bounding box center [314, 34] width 6 height 6
click at [229, 58] on input at bounding box center [220, 55] width 42 height 11
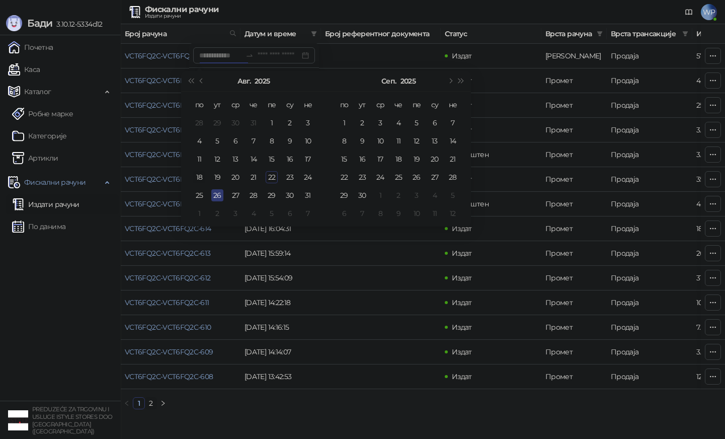
type input "**********"
click at [197, 175] on div "18" at bounding box center [199, 177] width 12 height 12
type input "**********"
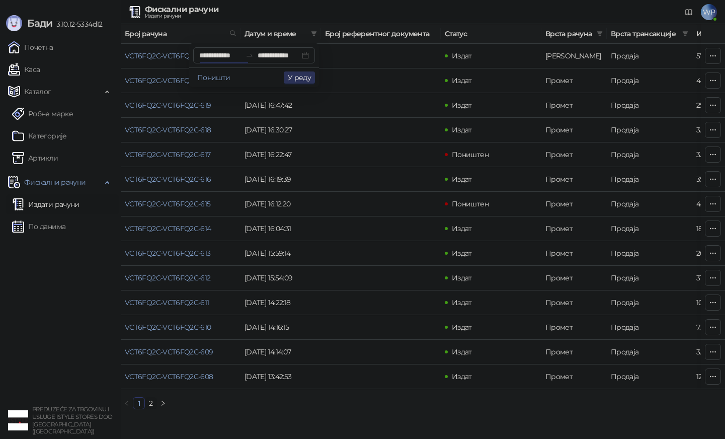
click at [299, 82] on button "У реду" at bounding box center [299, 77] width 31 height 12
click at [150, 401] on link "2" at bounding box center [150, 403] width 11 height 11
click at [598, 35] on icon "filter" at bounding box center [600, 34] width 6 height 6
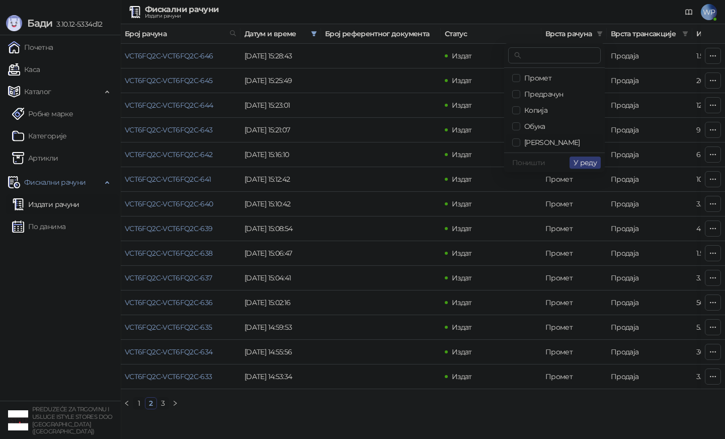
click at [529, 143] on span "[PERSON_NAME]" at bounding box center [550, 142] width 60 height 9
click at [593, 170] on div "Поништи У реду" at bounding box center [554, 162] width 101 height 20
click at [589, 164] on span "У реду" at bounding box center [585, 162] width 23 height 9
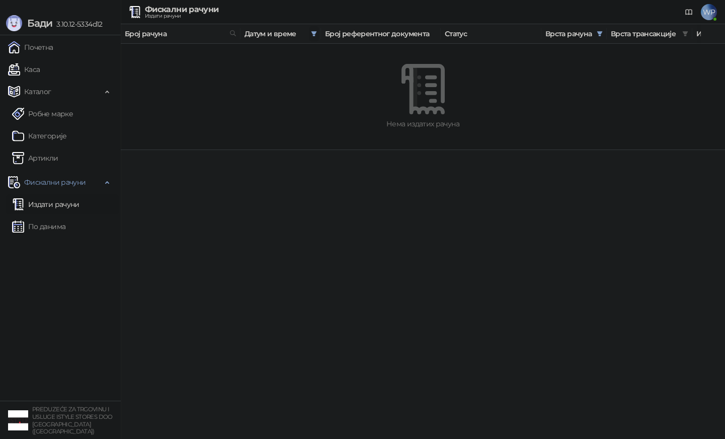
click at [311, 32] on icon "filter" at bounding box center [314, 34] width 6 height 6
click at [221, 61] on div "**********" at bounding box center [254, 55] width 122 height 16
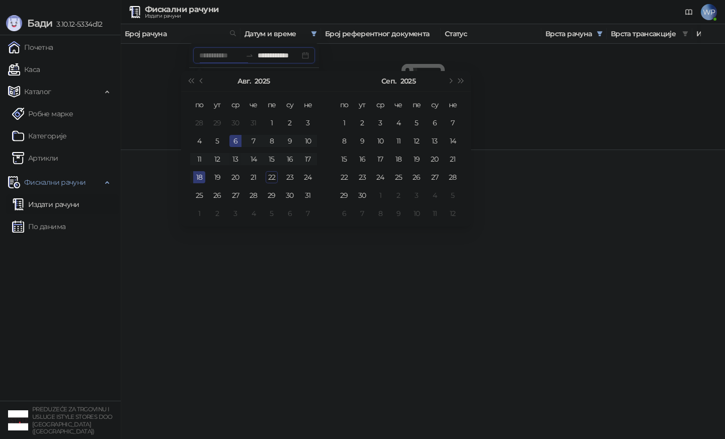
type input "**********"
click at [243, 153] on td "13" at bounding box center [235, 159] width 18 height 18
type input "**********"
click at [276, 172] on div "22" at bounding box center [272, 177] width 12 height 12
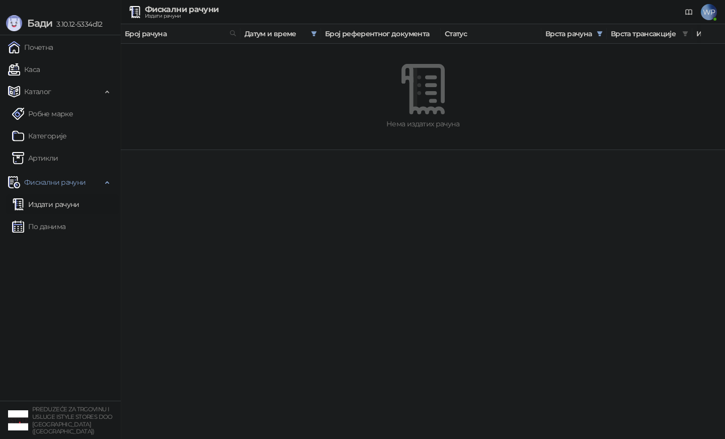
click at [293, 87] on div at bounding box center [423, 89] width 556 height 50
click at [309, 36] on div "Датум и време" at bounding box center [281, 33] width 72 height 11
click at [309, 36] on span at bounding box center [314, 33] width 10 height 15
type input "**********"
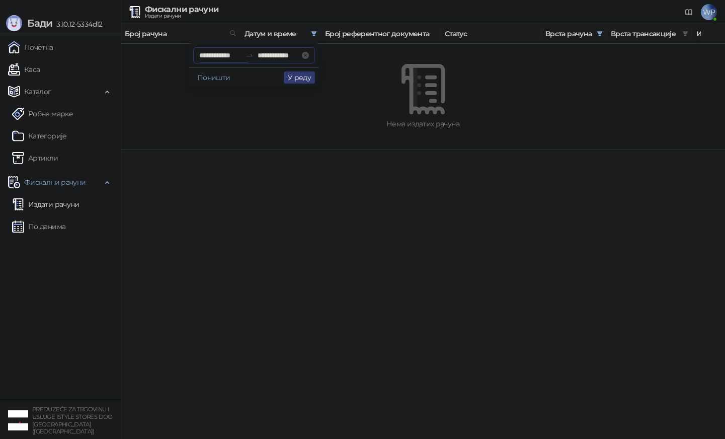
click at [216, 47] on div "**********" at bounding box center [254, 55] width 122 height 16
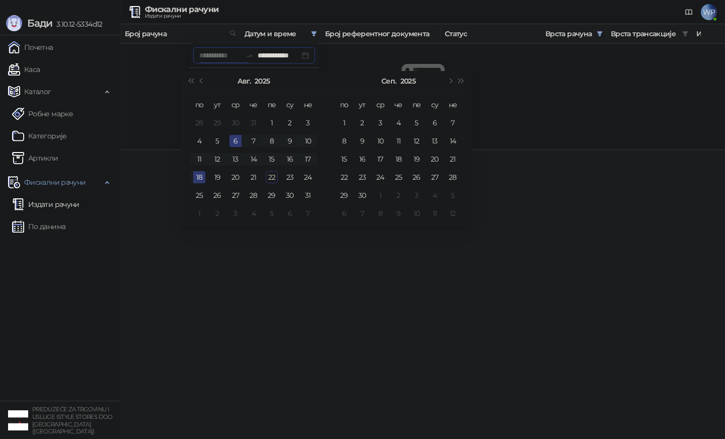
type input "**********"
click at [259, 133] on td "7" at bounding box center [254, 141] width 18 height 18
type input "**********"
click at [275, 174] on div "22" at bounding box center [272, 177] width 12 height 12
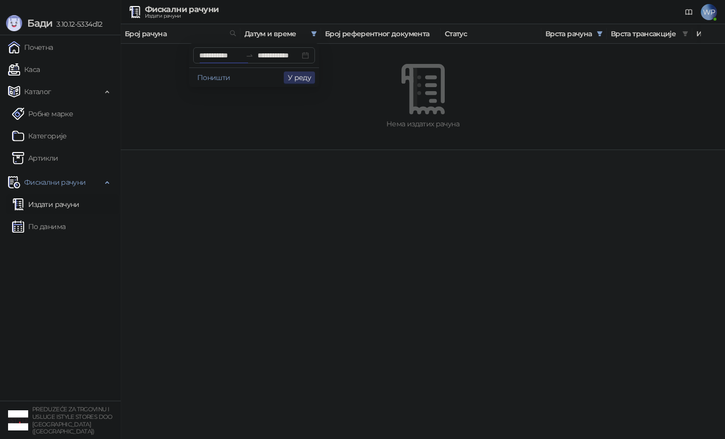
click at [306, 75] on button "У реду" at bounding box center [299, 77] width 31 height 12
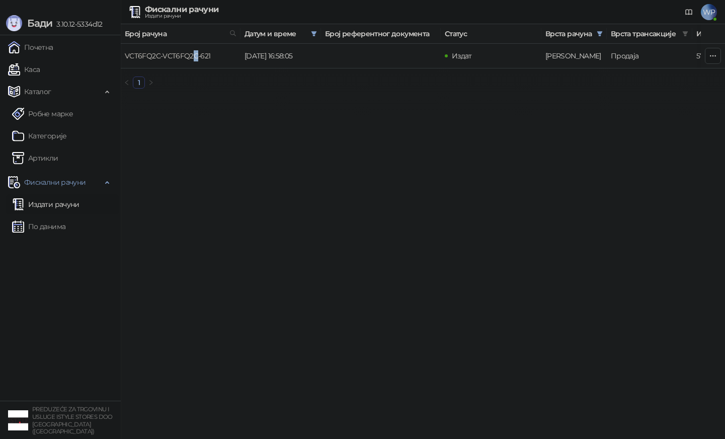
click at [194, 58] on link "VCT6FQ2C-VCT6FQ2C-621" at bounding box center [168, 55] width 86 height 9
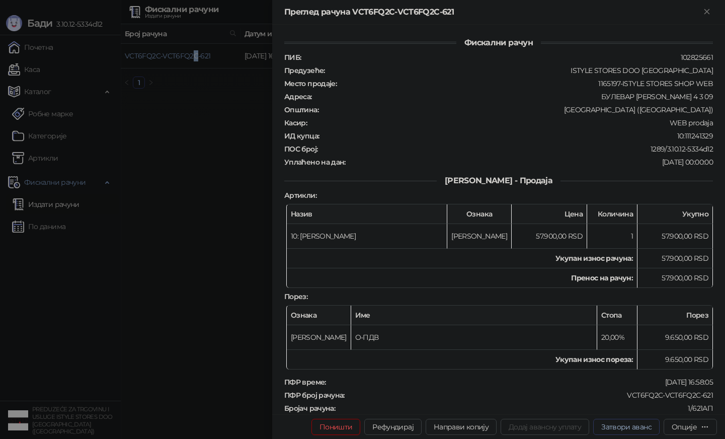
click at [605, 427] on button "Затвори аванс" at bounding box center [626, 427] width 66 height 16
type input "*********"
type input "**********"
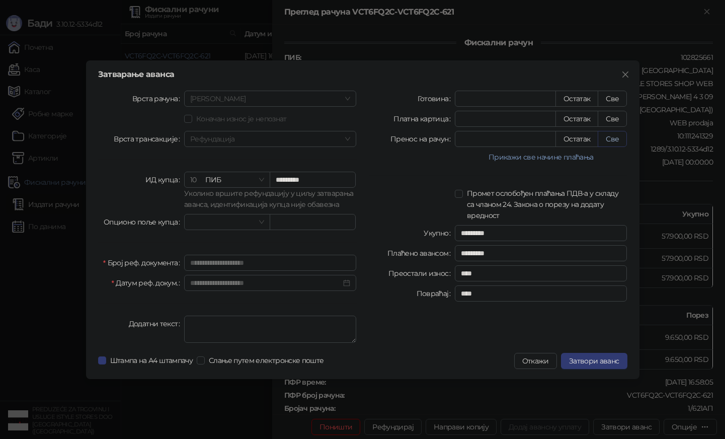
click at [614, 139] on button "Све" at bounding box center [612, 139] width 29 height 16
click at [588, 359] on span "Затвори аванс" at bounding box center [594, 360] width 50 height 9
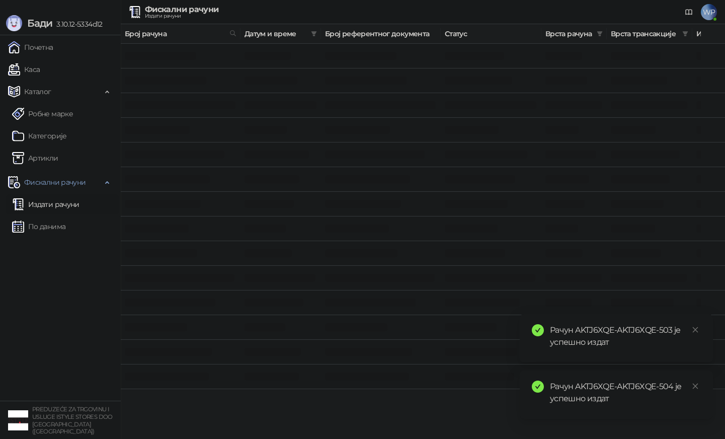
click at [230, 347] on div at bounding box center [181, 352] width 112 height 12
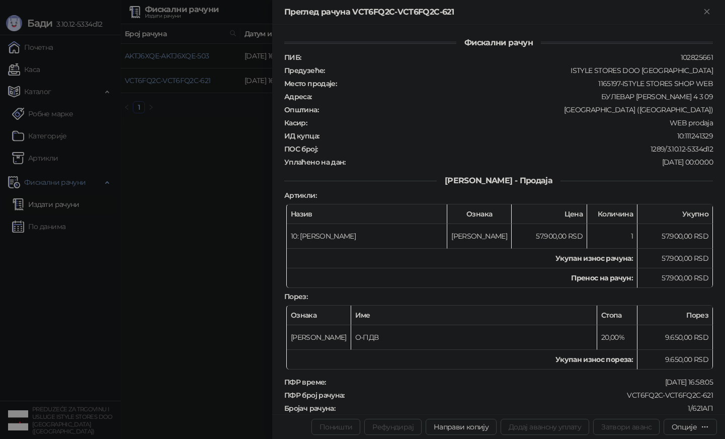
click at [92, 241] on div at bounding box center [362, 219] width 725 height 439
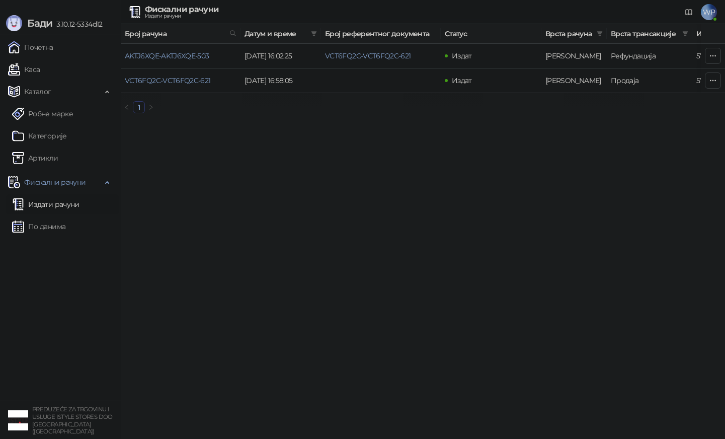
click at [77, 206] on link "Издати рачуни" at bounding box center [45, 204] width 67 height 20
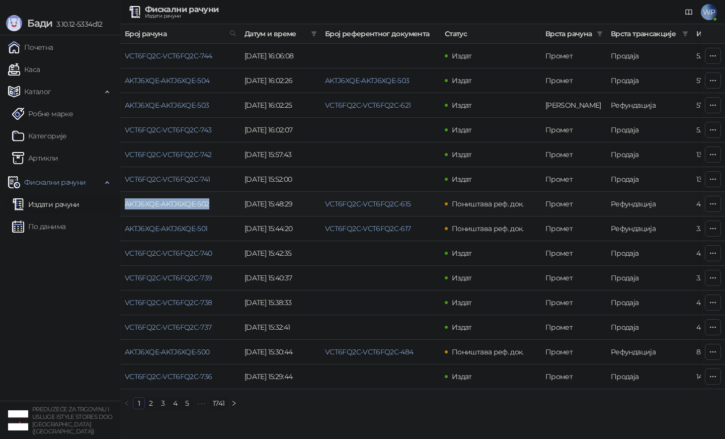
drag, startPoint x: 217, startPoint y: 207, endPoint x: 123, endPoint y: 207, distance: 93.6
click at [123, 207] on td "AKTJ6XQE-AKTJ6XQE-502" at bounding box center [181, 204] width 120 height 25
click at [451, 137] on td "Издат" at bounding box center [491, 130] width 101 height 25
click at [682, 37] on span at bounding box center [685, 33] width 10 height 15
click at [640, 94] on span "Рефундација" at bounding box center [630, 94] width 49 height 9
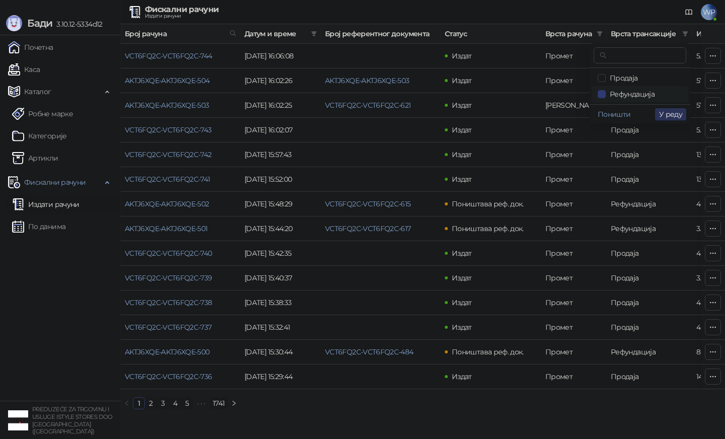
click at [666, 112] on span "У реду" at bounding box center [670, 114] width 23 height 9
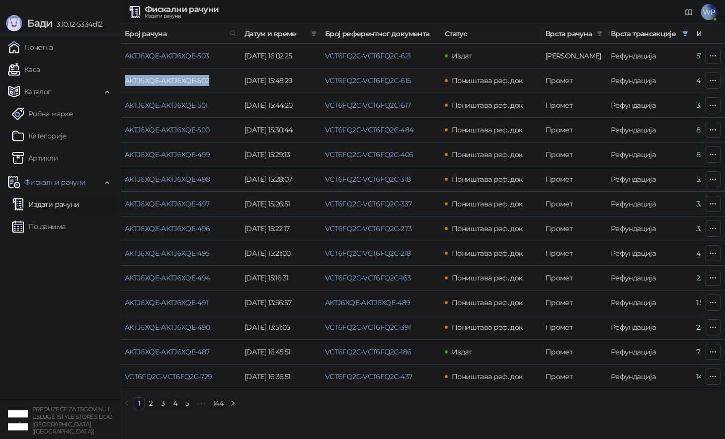
drag, startPoint x: 214, startPoint y: 83, endPoint x: 124, endPoint y: 84, distance: 90.1
click at [124, 84] on td "AKTJ6XQE-AKTJ6XQE-502" at bounding box center [181, 80] width 120 height 25
copy link "AKTJ6XQE-AKTJ6XQE-502"
drag, startPoint x: 415, startPoint y: 78, endPoint x: 326, endPoint y: 78, distance: 89.1
click at [326, 78] on td "VCT6FQ2C-VCT6FQ2C-615" at bounding box center [381, 80] width 120 height 25
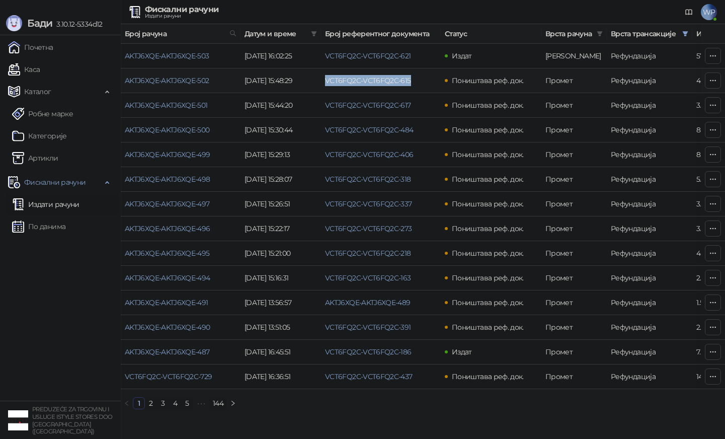
copy link "VCT6FQ2C-VCT6FQ2C-615"
drag, startPoint x: 218, startPoint y: 107, endPoint x: 123, endPoint y: 107, distance: 94.6
click at [123, 107] on td "AKTJ6XQE-AKTJ6XQE-501" at bounding box center [181, 105] width 120 height 25
copy link "AKTJ6XQE-AKTJ6XQE-501"
drag, startPoint x: 420, startPoint y: 109, endPoint x: 326, endPoint y: 108, distance: 94.1
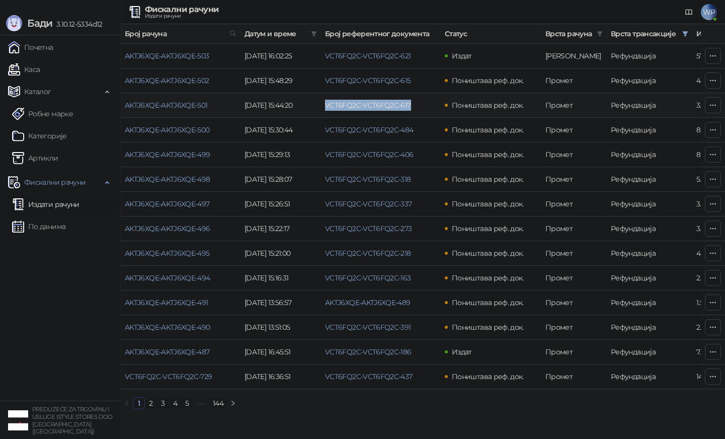
click at [326, 108] on td "VCT6FQ2C-VCT6FQ2C-617" at bounding box center [381, 105] width 120 height 25
copy link "VCT6FQ2C-VCT6FQ2C-617"
drag, startPoint x: 416, startPoint y: 129, endPoint x: 327, endPoint y: 129, distance: 89.1
click at [327, 129] on td "VCT6FQ2C-VCT6FQ2C-484" at bounding box center [381, 130] width 120 height 25
copy link "VCT6FQ2C-VCT6FQ2C-484"
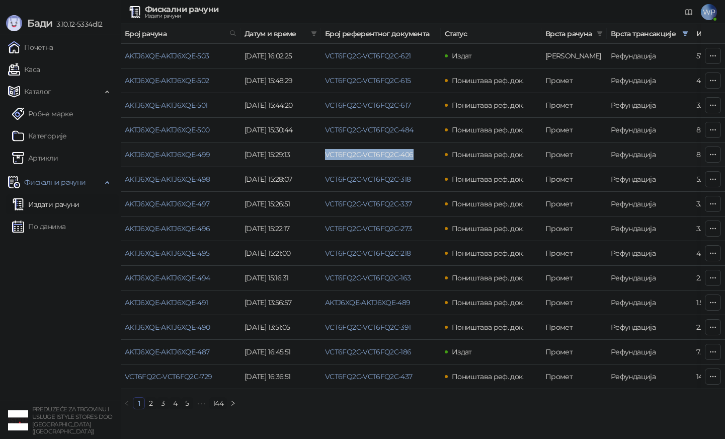
drag, startPoint x: 413, startPoint y: 150, endPoint x: 324, endPoint y: 153, distance: 89.6
click at [324, 153] on td "VCT6FQ2C-VCT6FQ2C-406" at bounding box center [381, 154] width 120 height 25
copy link "VCT6FQ2C-VCT6FQ2C-406"
drag, startPoint x: 414, startPoint y: 181, endPoint x: 325, endPoint y: 181, distance: 89.1
click at [325, 181] on td "VCT6FQ2C-VCT6FQ2C-318" at bounding box center [381, 179] width 120 height 25
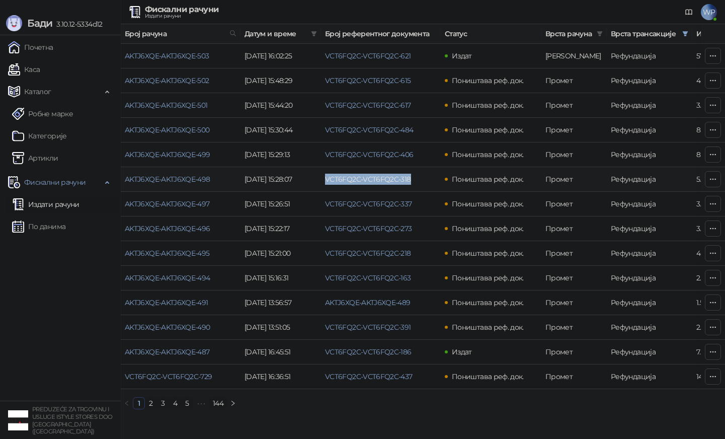
copy link "VCT6FQ2C-VCT6FQ2C-318"
drag, startPoint x: 417, startPoint y: 202, endPoint x: 325, endPoint y: 204, distance: 92.1
click at [325, 204] on td "VCT6FQ2C-VCT6FQ2C-337" at bounding box center [381, 204] width 120 height 25
copy link "VCT6FQ2C-VCT6FQ2C-337"
drag, startPoint x: 418, startPoint y: 229, endPoint x: 323, endPoint y: 229, distance: 94.6
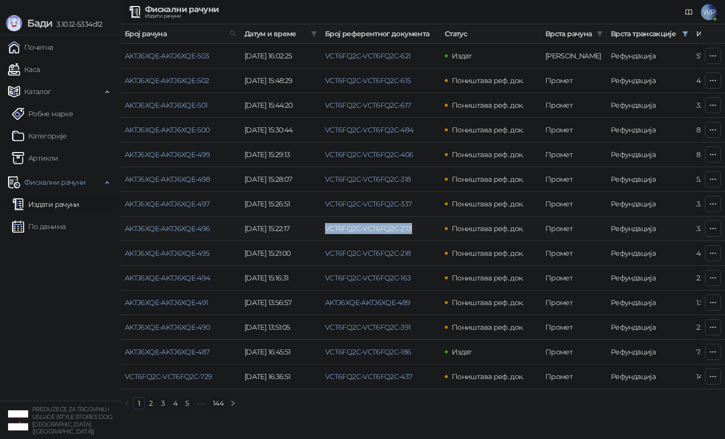
click at [323, 229] on td "VCT6FQ2C-VCT6FQ2C-273" at bounding box center [381, 228] width 120 height 25
copy link "VCT6FQ2C-VCT6FQ2C-273"
drag, startPoint x: 410, startPoint y: 258, endPoint x: 326, endPoint y: 257, distance: 84.0
click at [326, 257] on td "VCT6FQ2C-VCT6FQ2C-218" at bounding box center [381, 253] width 120 height 25
copy link "VCT6FQ2C-VCT6FQ2C-218"
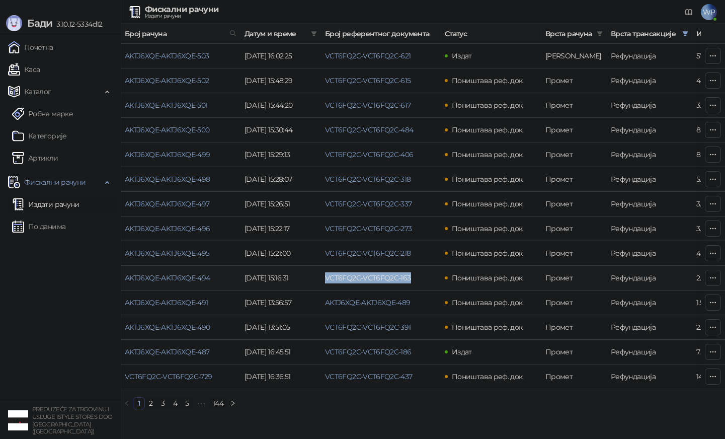
drag, startPoint x: 420, startPoint y: 278, endPoint x: 322, endPoint y: 279, distance: 98.1
click at [322, 279] on td "VCT6FQ2C-VCT6FQ2C-163" at bounding box center [381, 278] width 120 height 25
drag, startPoint x: 416, startPoint y: 301, endPoint x: 318, endPoint y: 307, distance: 98.3
click at [318, 307] on tr "AKTJ6XQE-AKTJ6XQE-491 [DATE] 13:56:57 AKTJ6XQE-AKTJ6XQE-489 Поништава реф. док.…" at bounding box center [574, 302] width 906 height 25
drag, startPoint x: 413, startPoint y: 326, endPoint x: 324, endPoint y: 326, distance: 89.6
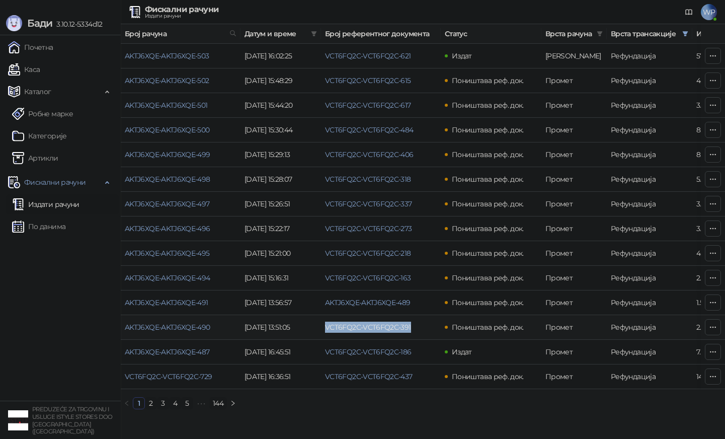
click at [324, 326] on td "VCT6FQ2C-VCT6FQ2C-391" at bounding box center [381, 327] width 120 height 25
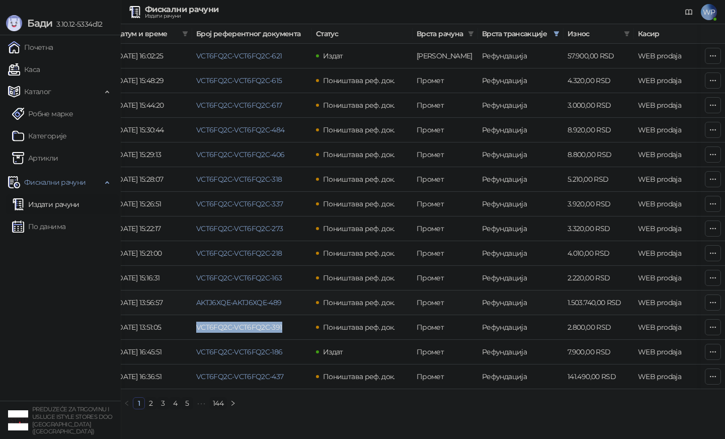
scroll to position [0, 133]
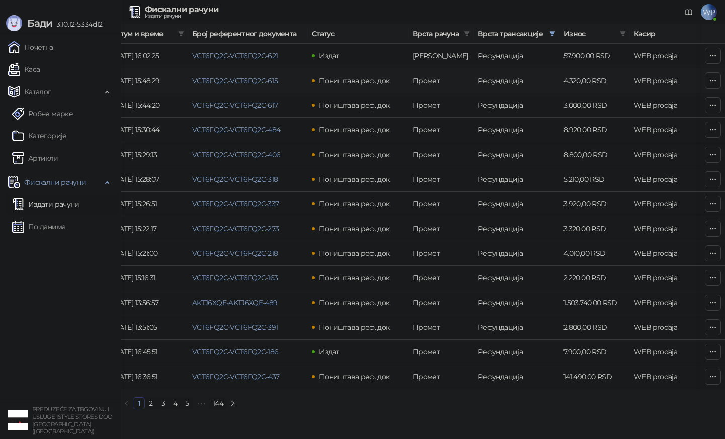
click at [573, 81] on td "4.320,00 RSD" at bounding box center [595, 80] width 70 height 25
click at [581, 106] on td "3.000,00 RSD" at bounding box center [595, 105] width 70 height 25
click at [582, 130] on td "8.920,00 RSD" at bounding box center [595, 130] width 70 height 25
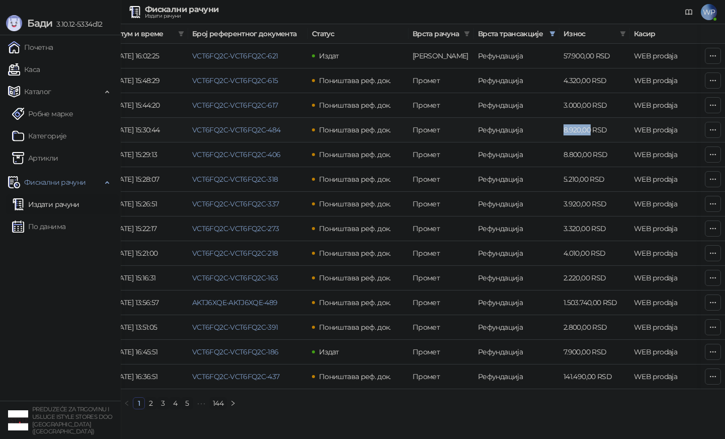
click at [582, 130] on td "8.920,00 RSD" at bounding box center [595, 130] width 70 height 25
click at [580, 152] on td "8.800,00 RSD" at bounding box center [595, 154] width 70 height 25
click at [576, 180] on td "5.210,00 RSD" at bounding box center [595, 179] width 70 height 25
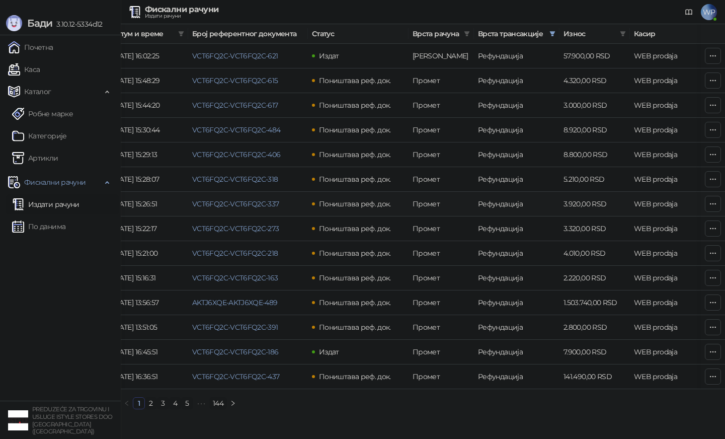
click at [570, 208] on td "3.920,00 RSD" at bounding box center [595, 204] width 70 height 25
click at [574, 227] on td "3.320,00 RSD" at bounding box center [595, 228] width 70 height 25
click at [571, 252] on td "4.010,00 RSD" at bounding box center [595, 253] width 70 height 25
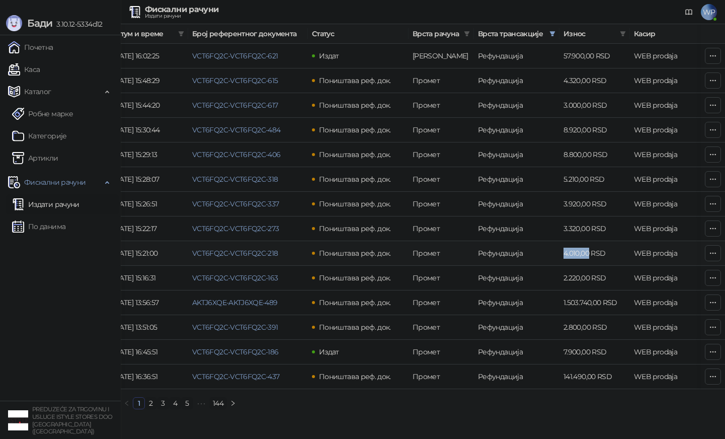
click at [571, 252] on td "4.010,00 RSD" at bounding box center [595, 253] width 70 height 25
click at [573, 273] on td "2.220,00 RSD" at bounding box center [595, 278] width 70 height 25
click at [575, 299] on td "1.503.740,00 RSD" at bounding box center [595, 302] width 70 height 25
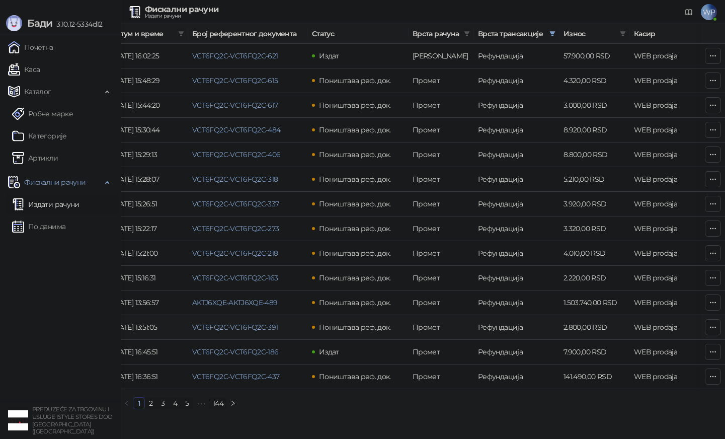
click at [566, 322] on td "2.800,00 RSD" at bounding box center [595, 327] width 70 height 25
click at [65, 225] on link "По данима" at bounding box center [38, 226] width 53 height 20
